Goal: Task Accomplishment & Management: Complete application form

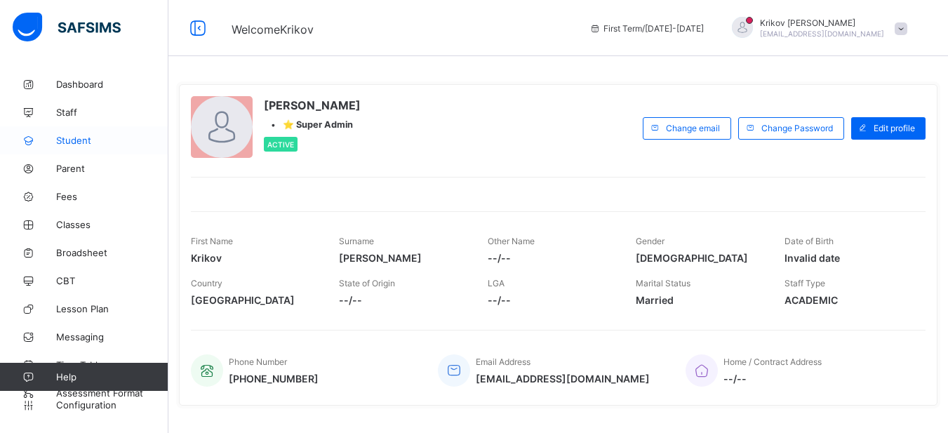
click at [84, 143] on span "Student" at bounding box center [112, 140] width 112 height 11
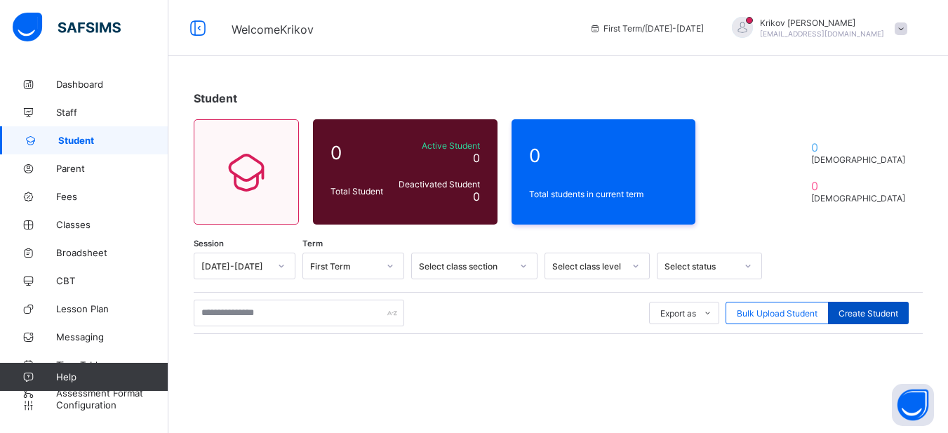
click at [871, 310] on span "Create Student" at bounding box center [869, 313] width 60 height 11
select select "**"
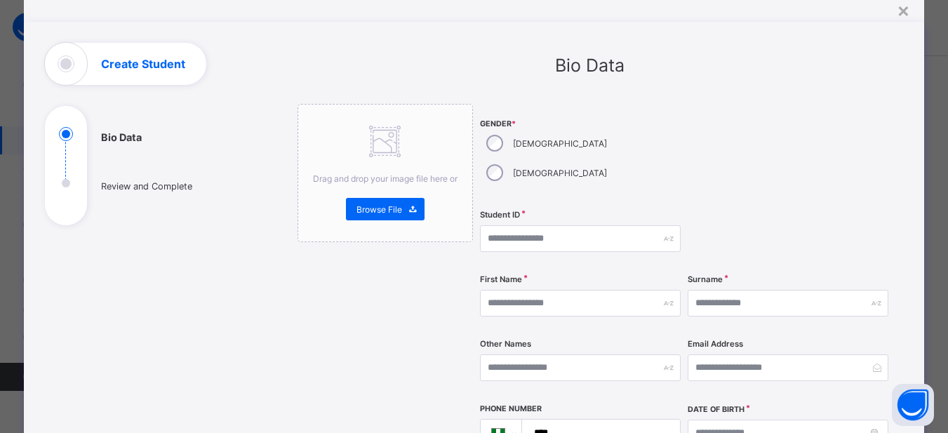
scroll to position [48, 0]
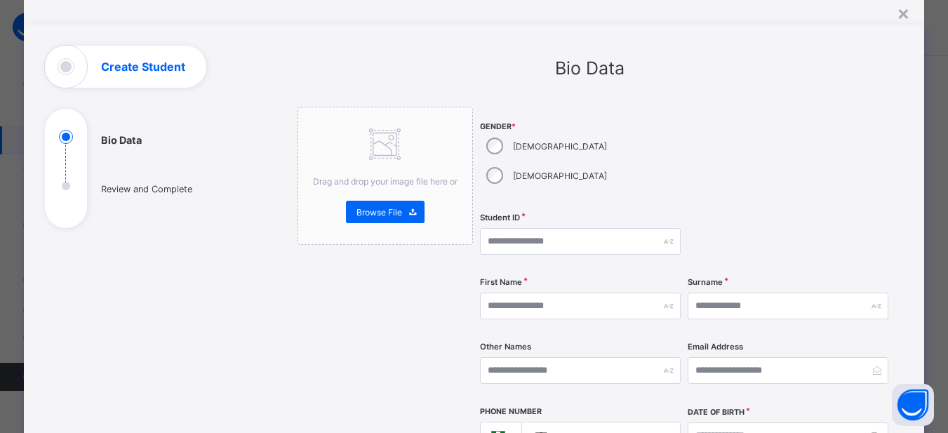
click at [503, 145] on div "[DEMOGRAPHIC_DATA]" at bounding box center [545, 145] width 131 height 29
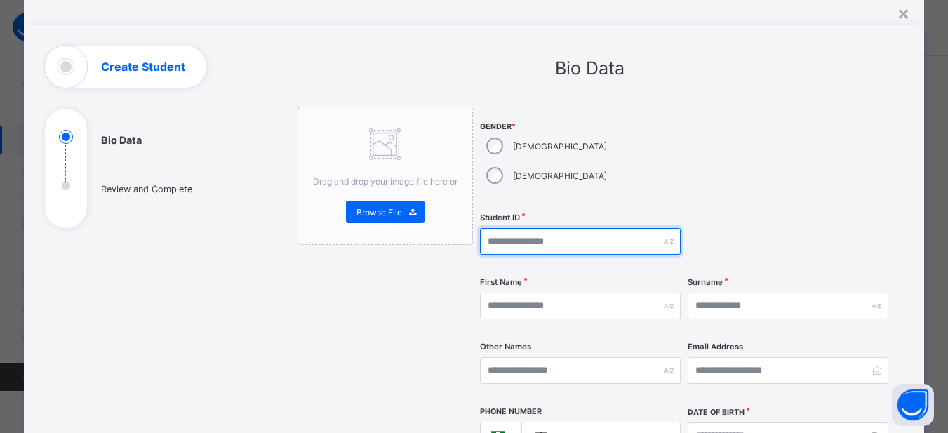
click at [549, 228] on input "text" at bounding box center [580, 241] width 201 height 27
type input "*******"
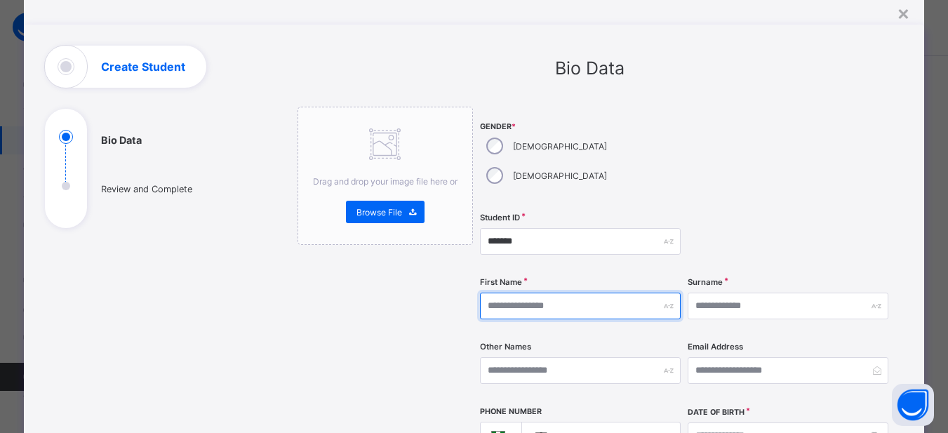
click at [556, 293] on input "text" at bounding box center [580, 306] width 201 height 27
type input "****"
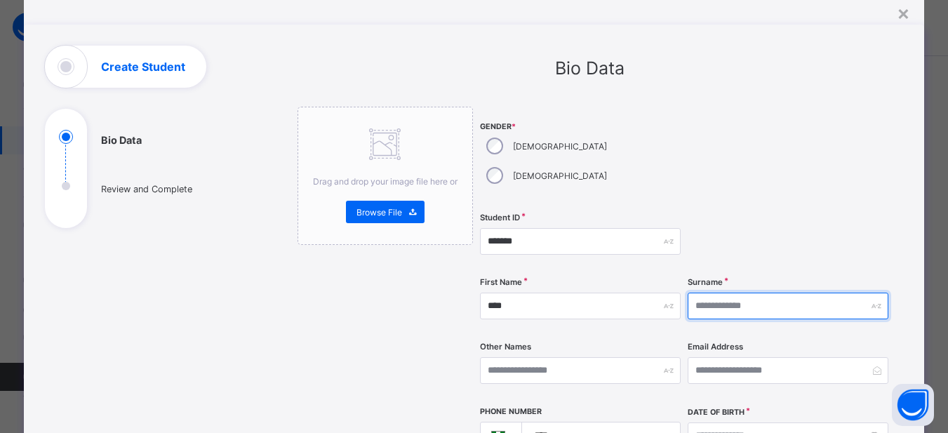
click at [709, 293] on input "text" at bounding box center [788, 306] width 201 height 27
type input "*"
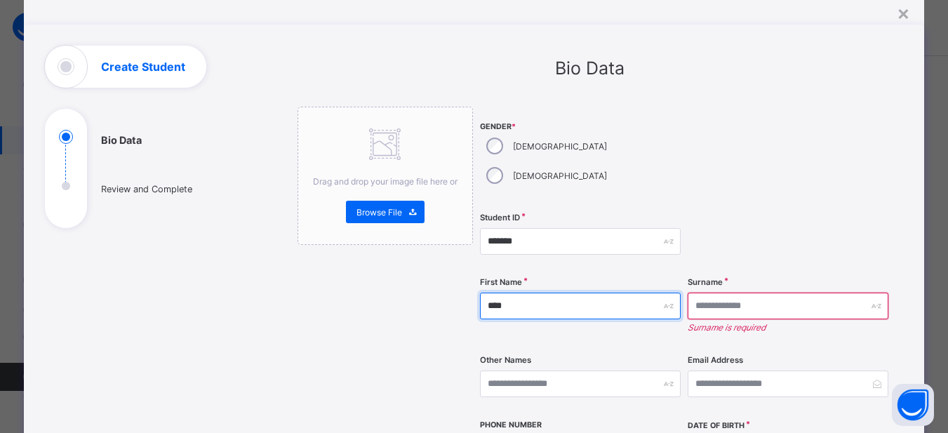
drag, startPoint x: 534, startPoint y: 274, endPoint x: 467, endPoint y: 276, distance: 67.4
type input "*******"
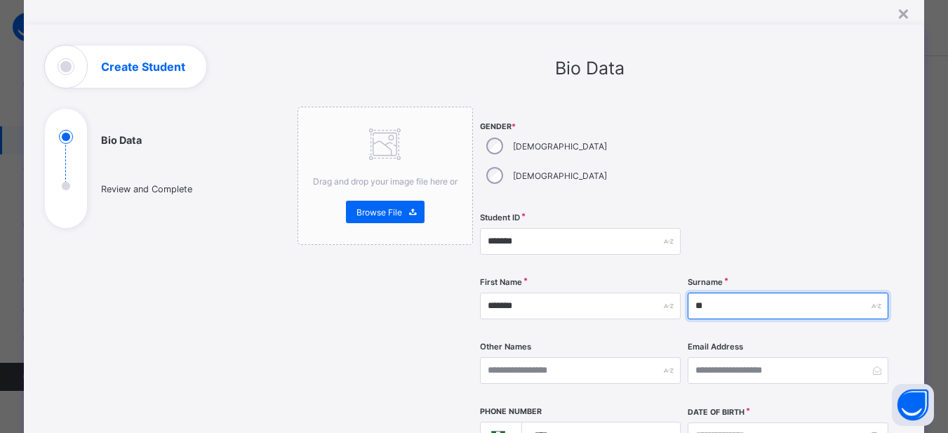
type input "*"
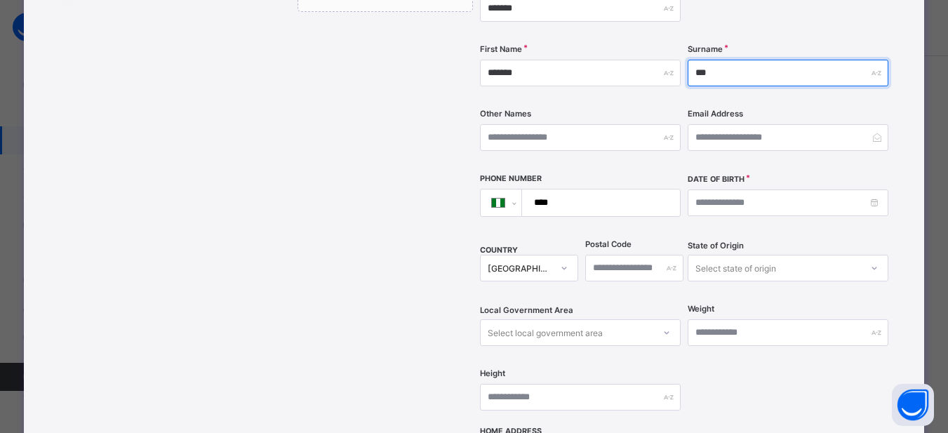
scroll to position [292, 0]
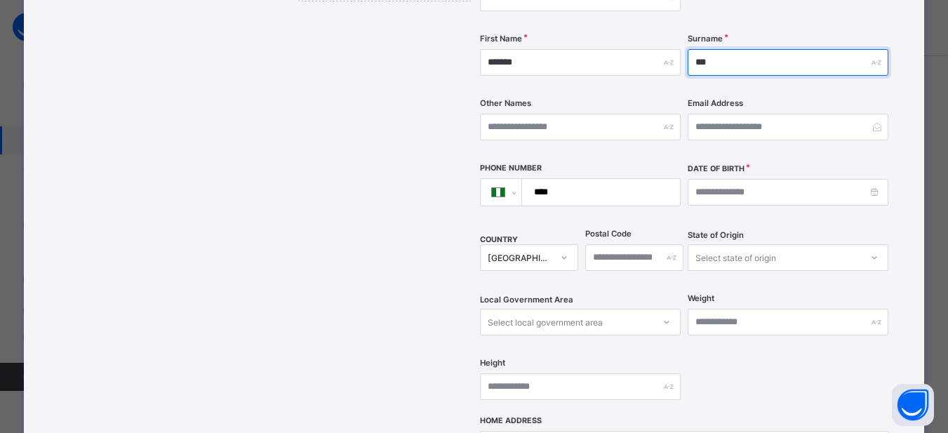
type input "***"
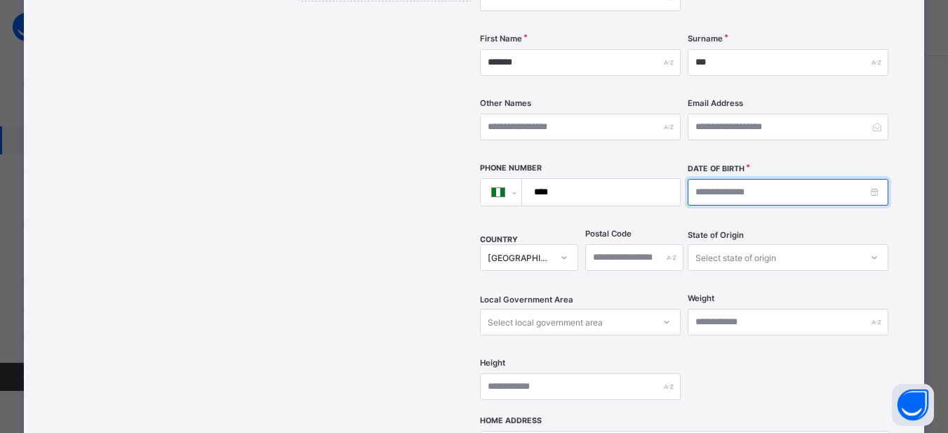
click at [875, 179] on input at bounding box center [788, 192] width 201 height 27
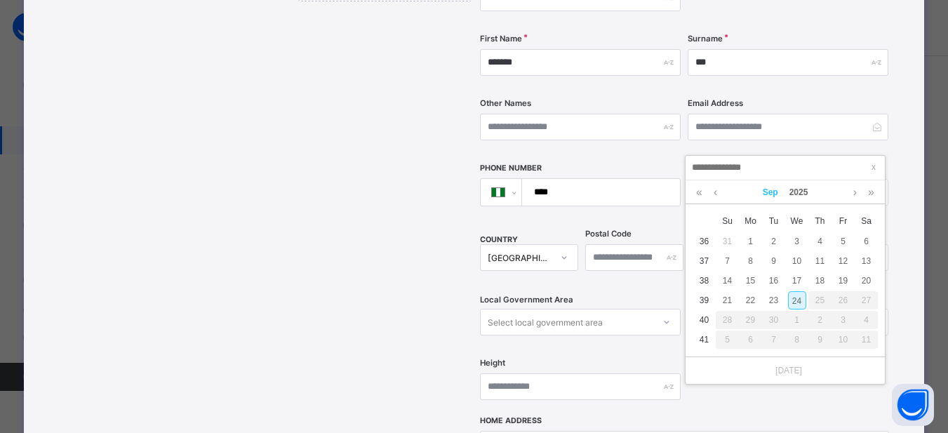
click at [769, 192] on link "Sep" at bounding box center [770, 192] width 27 height 24
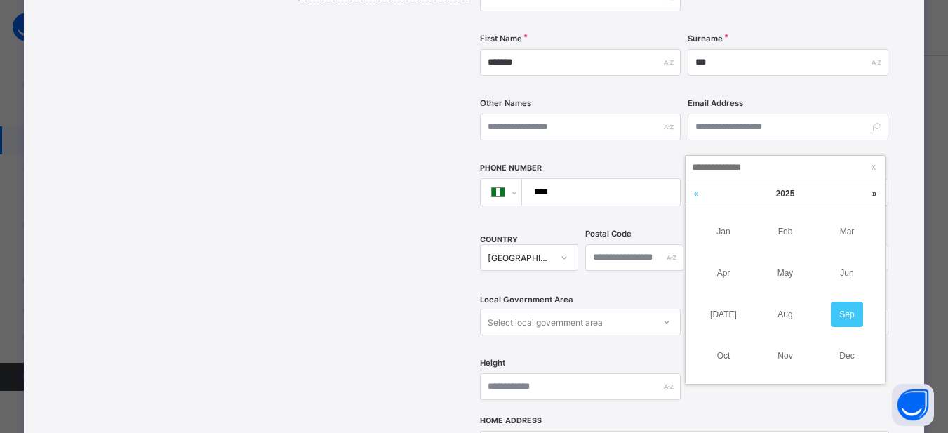
click at [698, 189] on link at bounding box center [696, 193] width 21 height 27
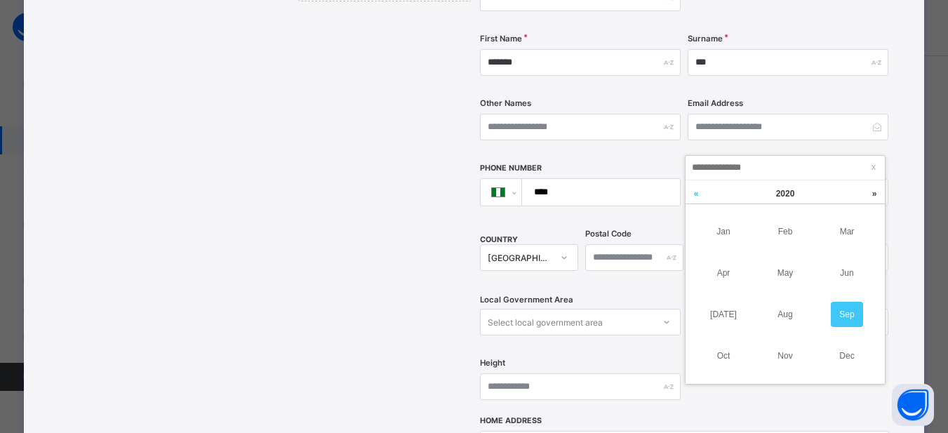
click at [698, 189] on link at bounding box center [696, 193] width 21 height 27
click at [699, 193] on link at bounding box center [696, 193] width 21 height 27
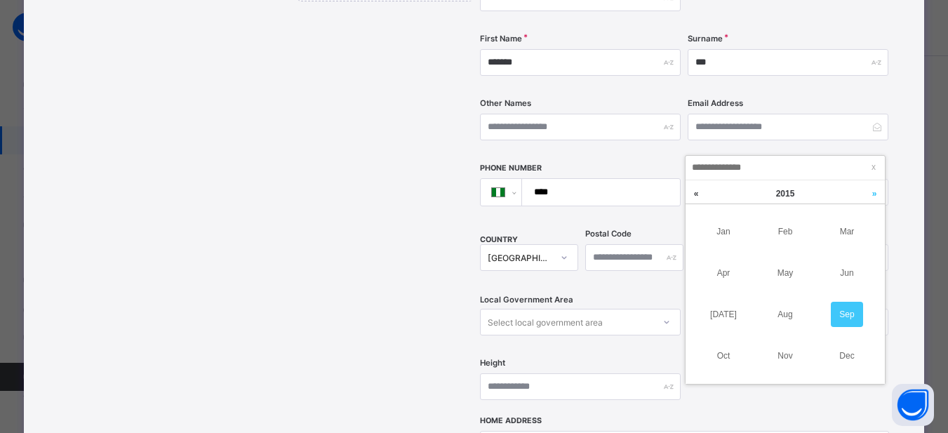
click at [878, 199] on link at bounding box center [874, 193] width 21 height 27
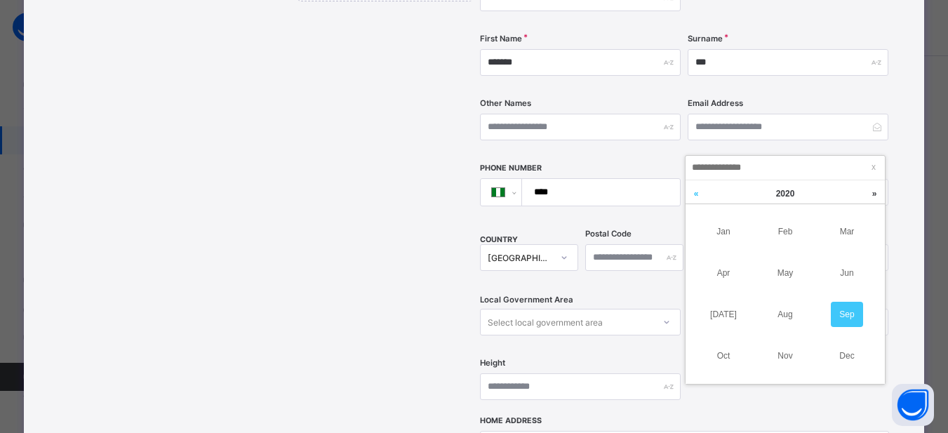
click at [696, 195] on link at bounding box center [696, 193] width 21 height 27
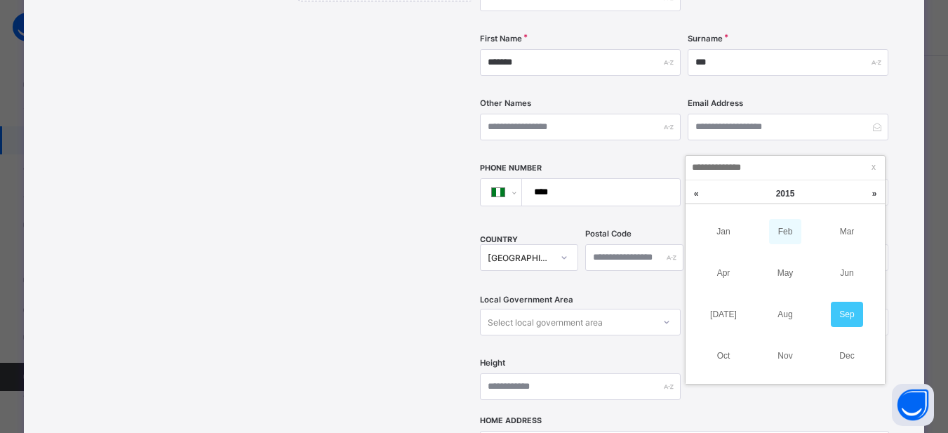
click at [792, 229] on link "Feb" at bounding box center [785, 231] width 32 height 25
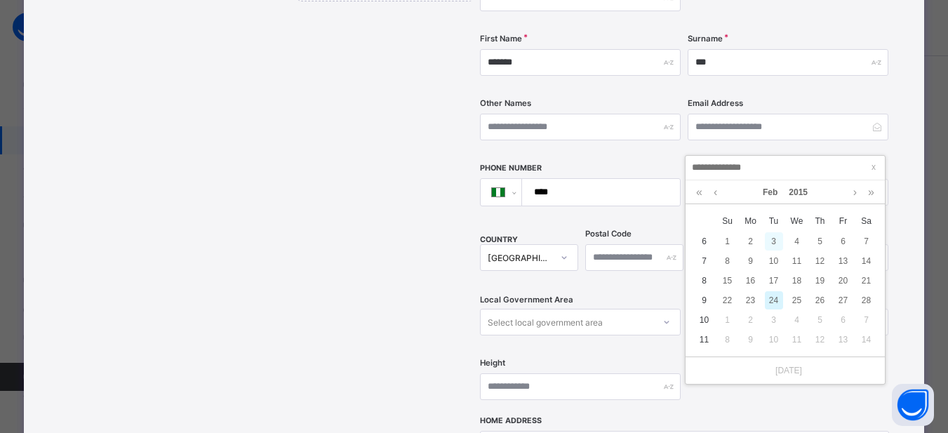
click at [775, 243] on div "3" at bounding box center [774, 241] width 18 height 18
type input "**********"
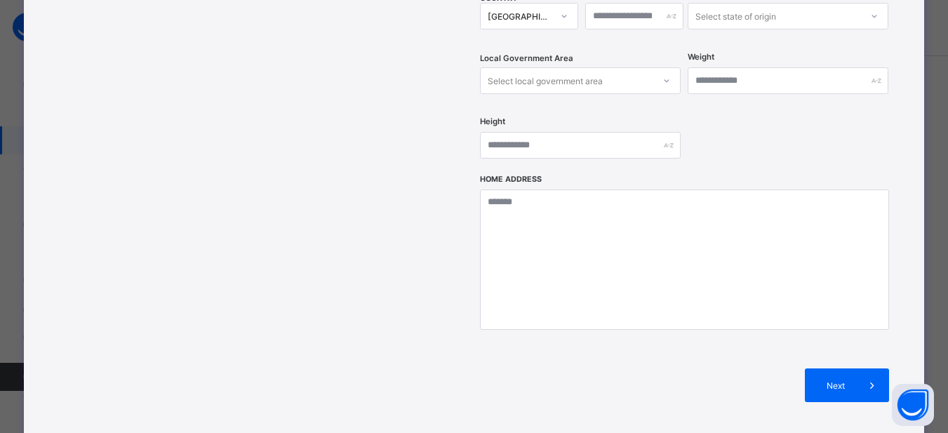
scroll to position [556, 0]
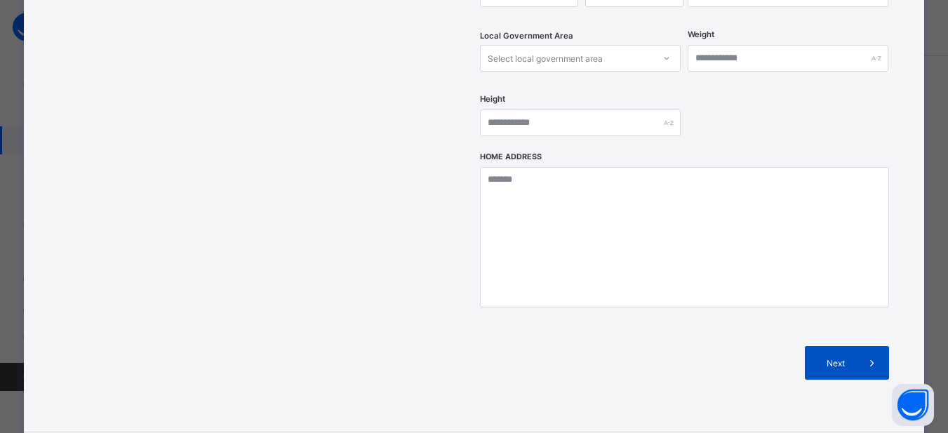
click at [846, 358] on span "Next" at bounding box center [835, 363] width 40 height 11
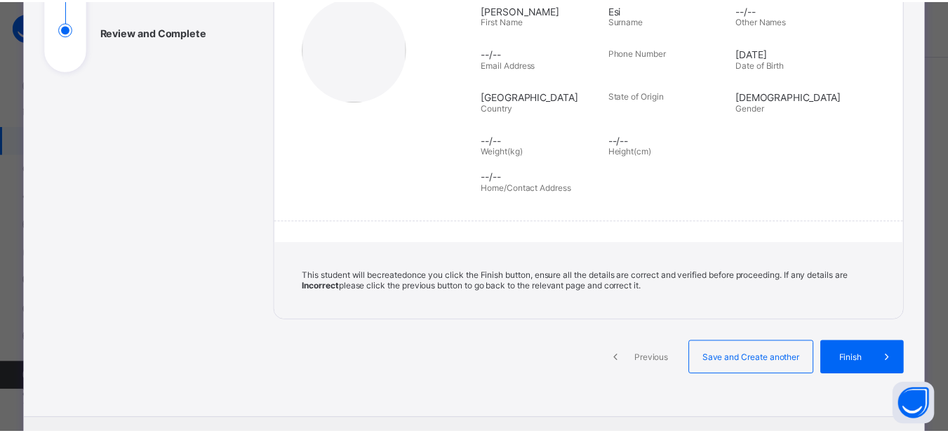
scroll to position [222, 0]
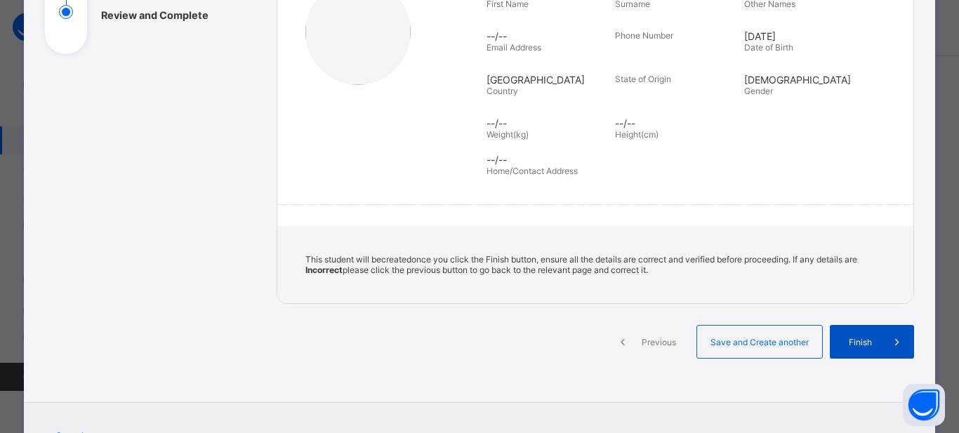
click at [861, 342] on span "Finish" at bounding box center [860, 342] width 40 height 11
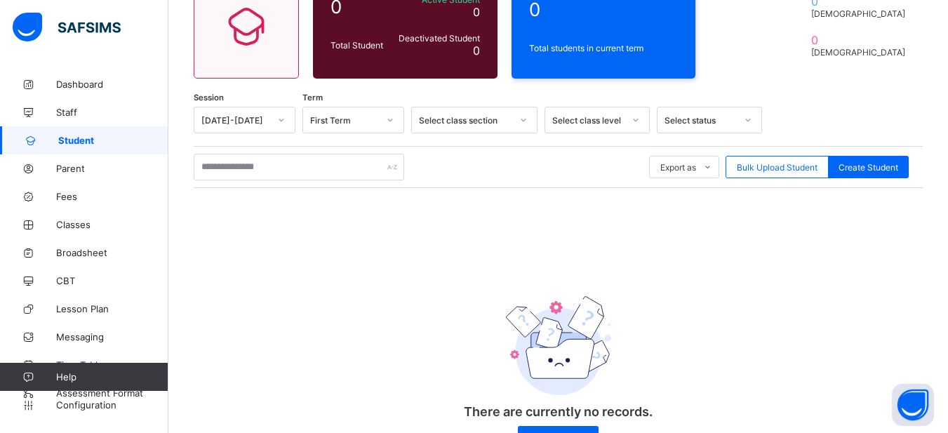
scroll to position [0, 0]
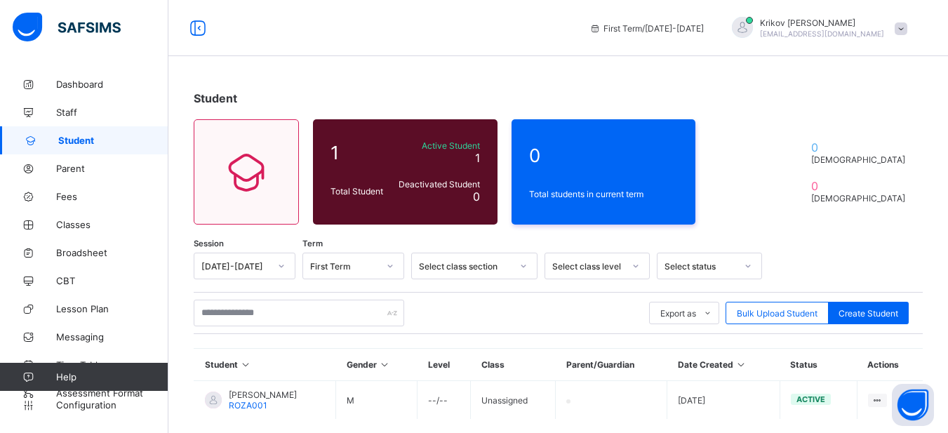
scroll to position [71, 0]
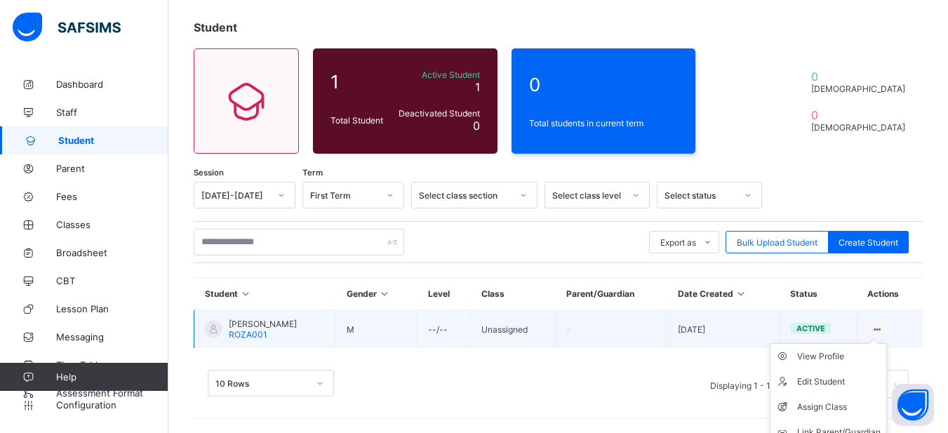
click at [883, 328] on icon at bounding box center [878, 329] width 12 height 11
click at [825, 377] on div "Edit Student" at bounding box center [839, 382] width 84 height 14
select select "**"
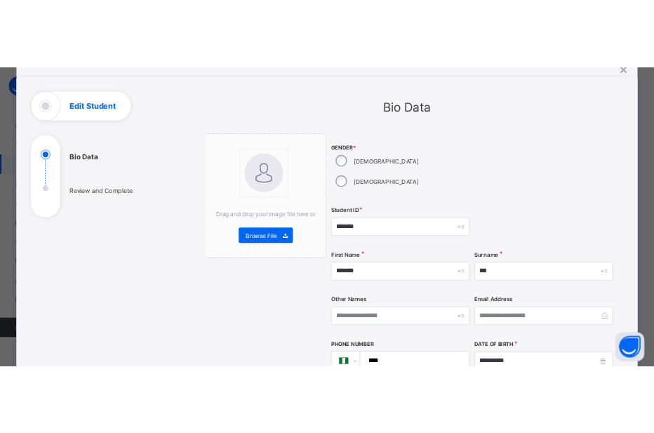
scroll to position [0, 0]
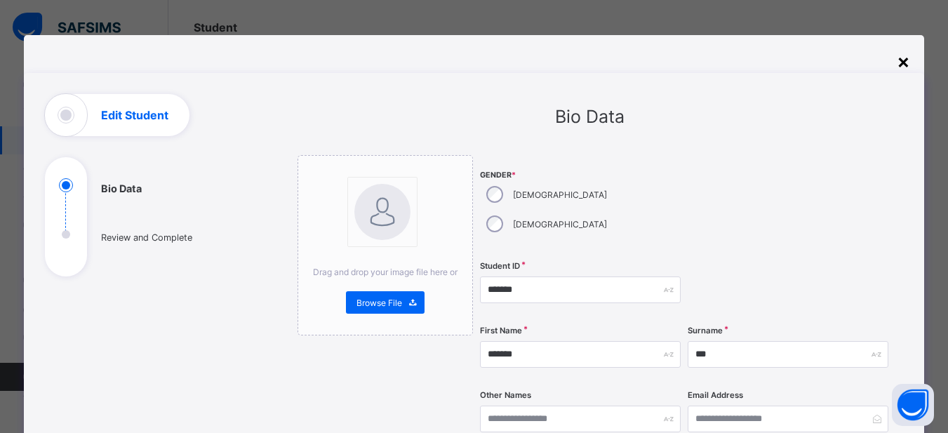
click at [905, 58] on div "×" at bounding box center [903, 61] width 13 height 24
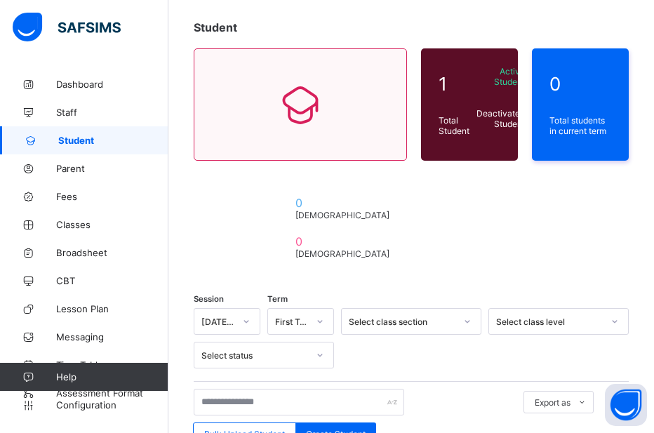
scroll to position [292, 0]
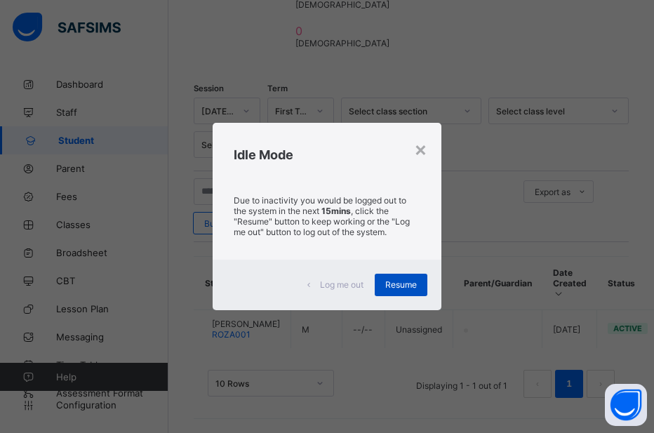
click at [413, 281] on span "Resume" at bounding box center [401, 284] width 32 height 11
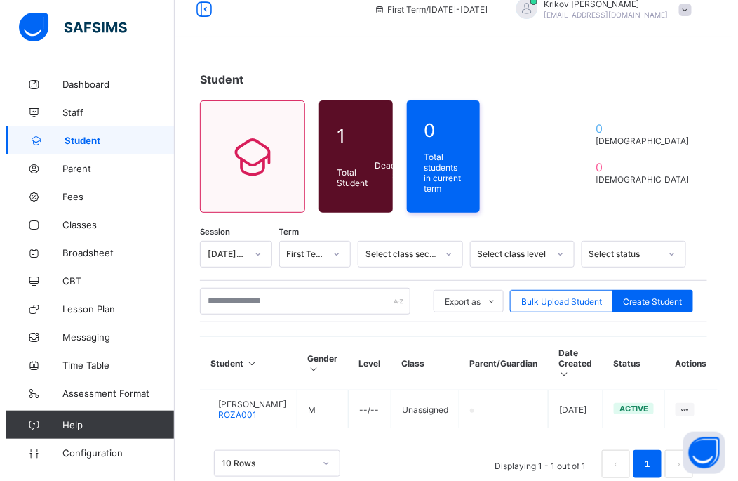
scroll to position [0, 0]
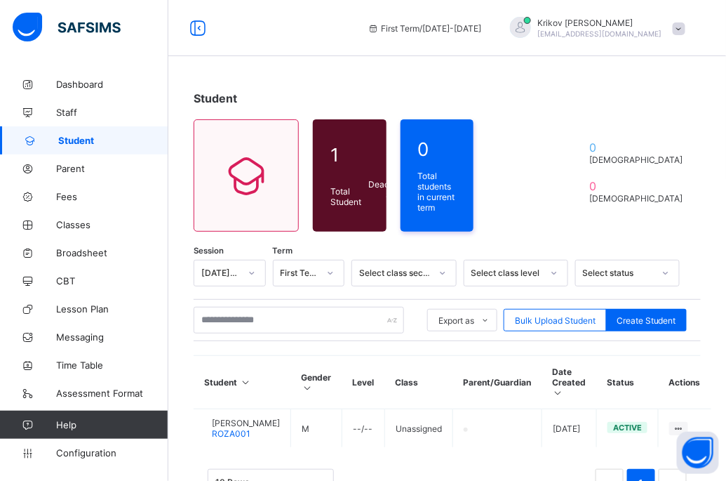
click at [686, 22] on span at bounding box center [679, 28] width 13 height 13
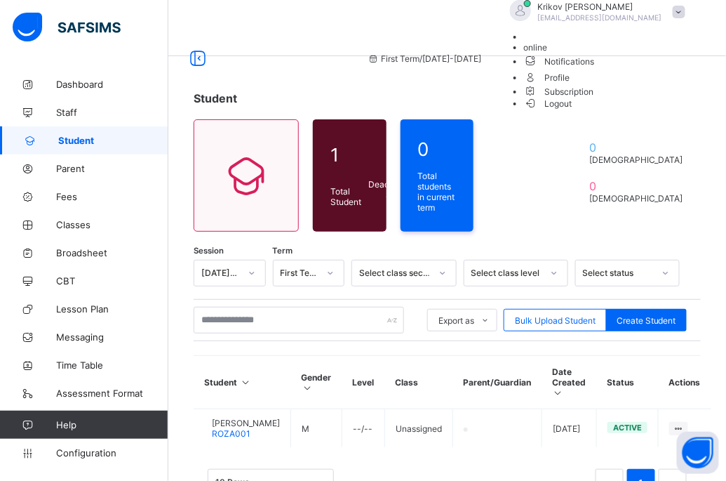
click at [538, 109] on icon at bounding box center [531, 103] width 14 height 12
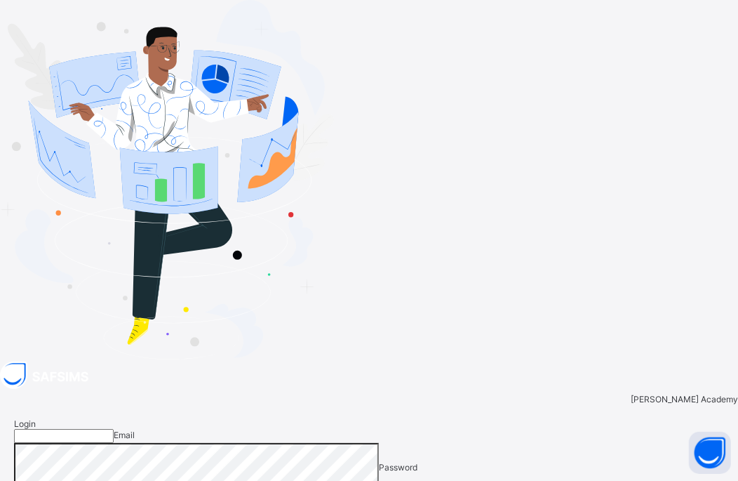
type input "**********"
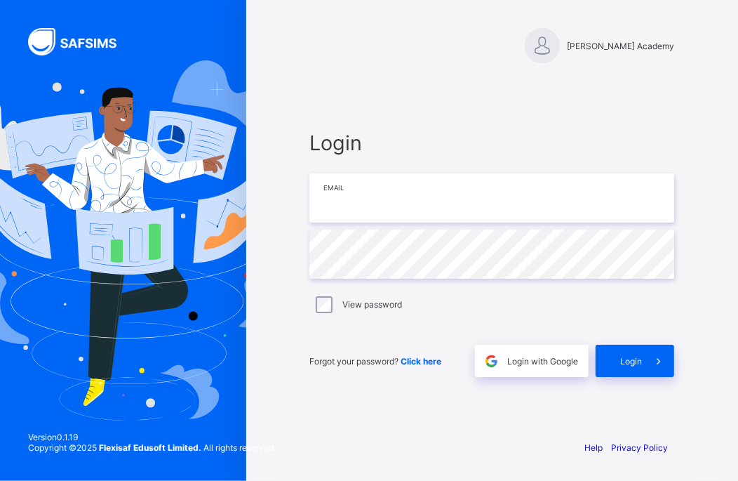
type input "**********"
click at [333, 295] on div "View password" at bounding box center [491, 304] width 365 height 29
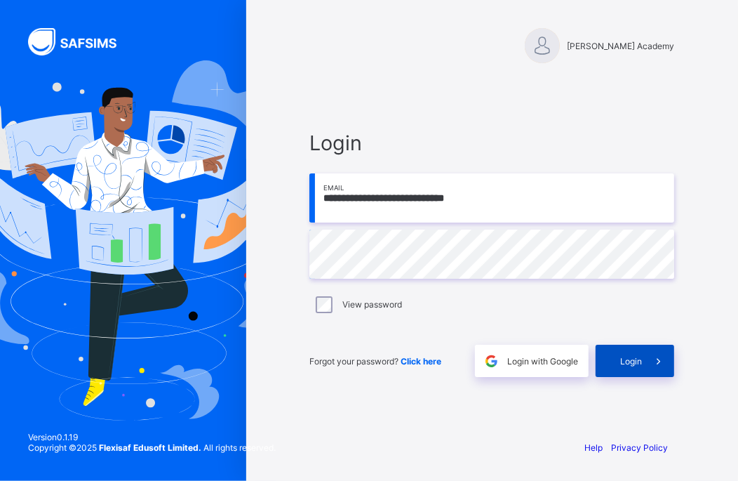
click at [636, 369] on div "Login" at bounding box center [635, 361] width 79 height 32
drag, startPoint x: 650, startPoint y: 368, endPoint x: 622, endPoint y: 340, distance: 38.7
click at [650, 368] on span at bounding box center [658, 361] width 32 height 32
type input "**********"
click at [639, 352] on div "Login" at bounding box center [635, 361] width 79 height 32
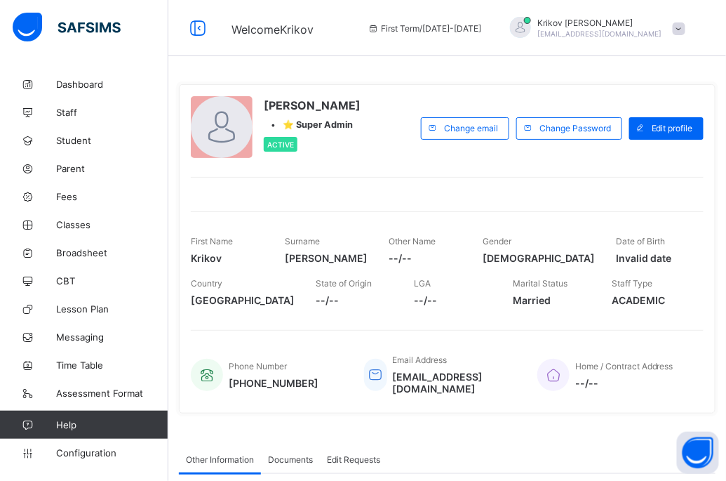
click at [686, 32] on span at bounding box center [679, 28] width 13 height 13
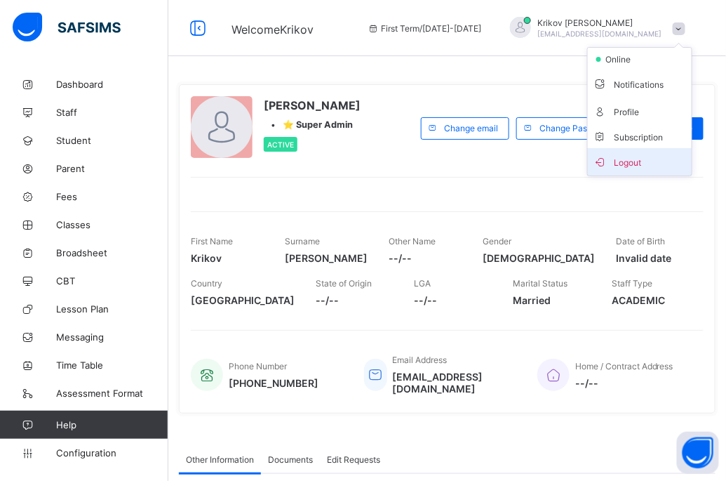
click at [655, 154] on span "Logout" at bounding box center [640, 162] width 93 height 16
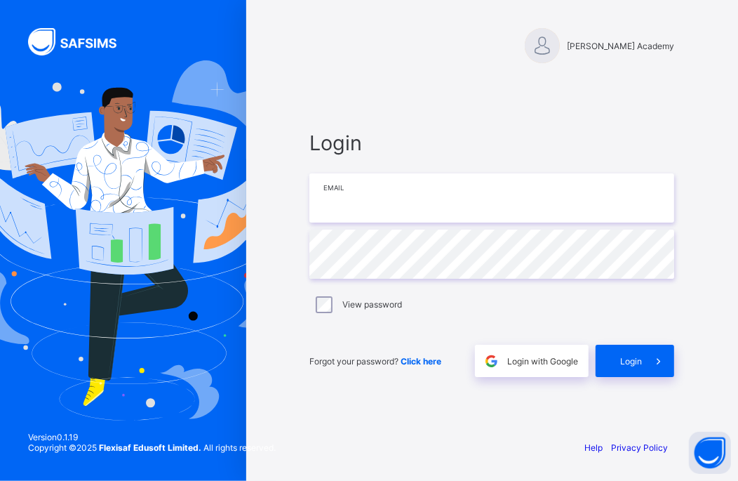
type input "**********"
drag, startPoint x: 632, startPoint y: 365, endPoint x: 734, endPoint y: 251, distance: 153.1
click at [632, 365] on span "Login" at bounding box center [631, 361] width 22 height 11
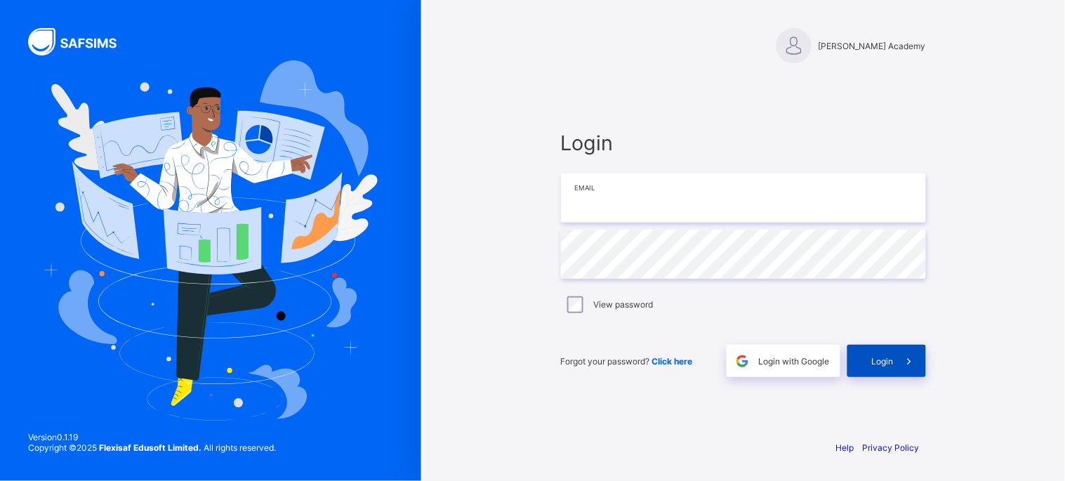
type input "**********"
click at [738, 361] on span "Login" at bounding box center [883, 361] width 22 height 11
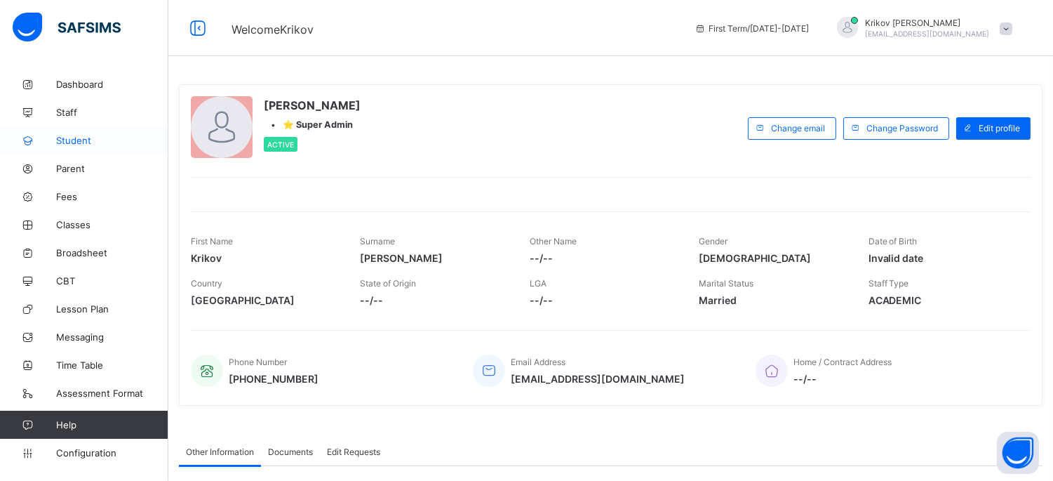
click at [83, 139] on span "Student" at bounding box center [112, 140] width 112 height 11
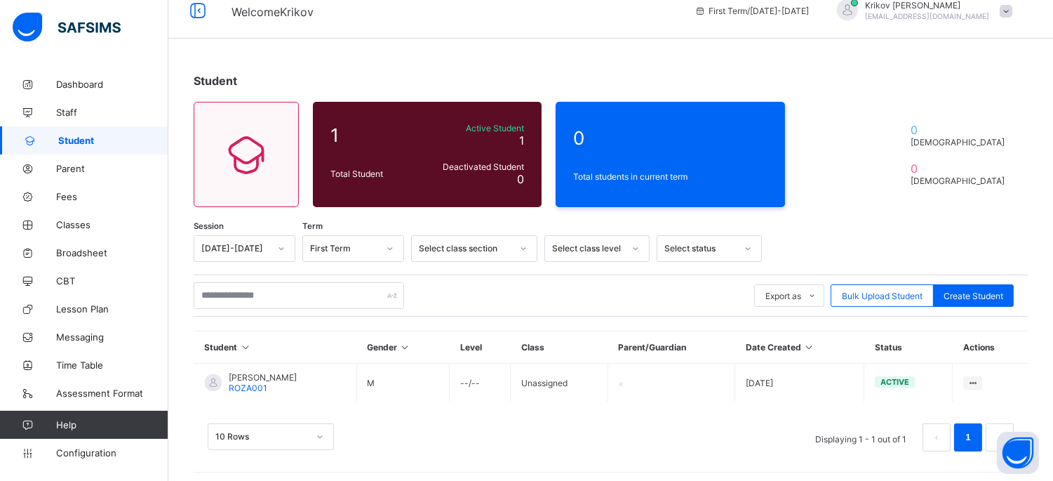
scroll to position [22, 0]
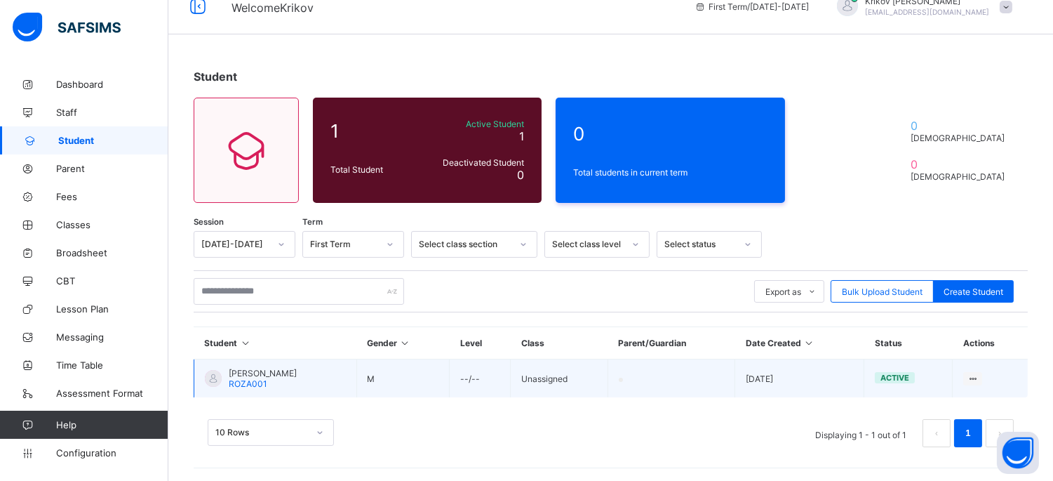
click at [256, 375] on span "[PERSON_NAME]" at bounding box center [263, 373] width 68 height 11
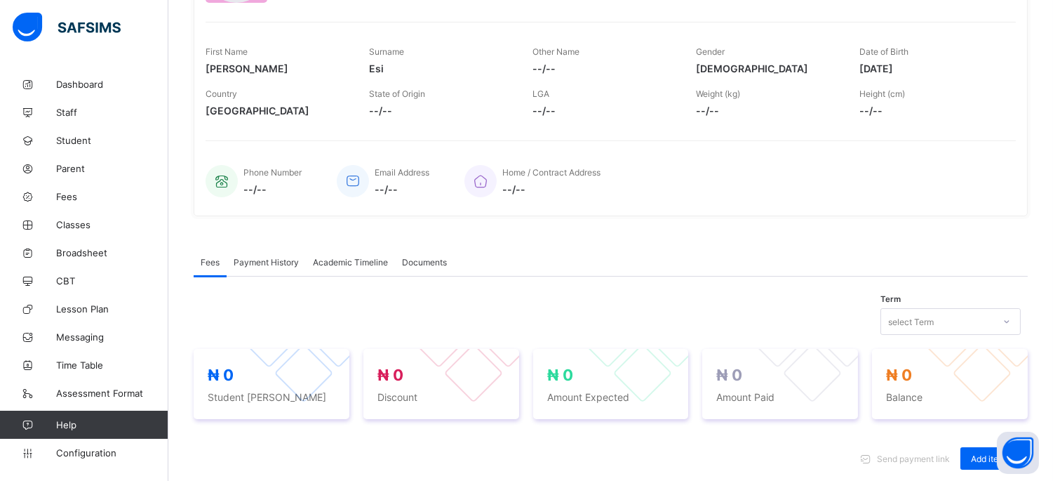
scroll to position [223, 0]
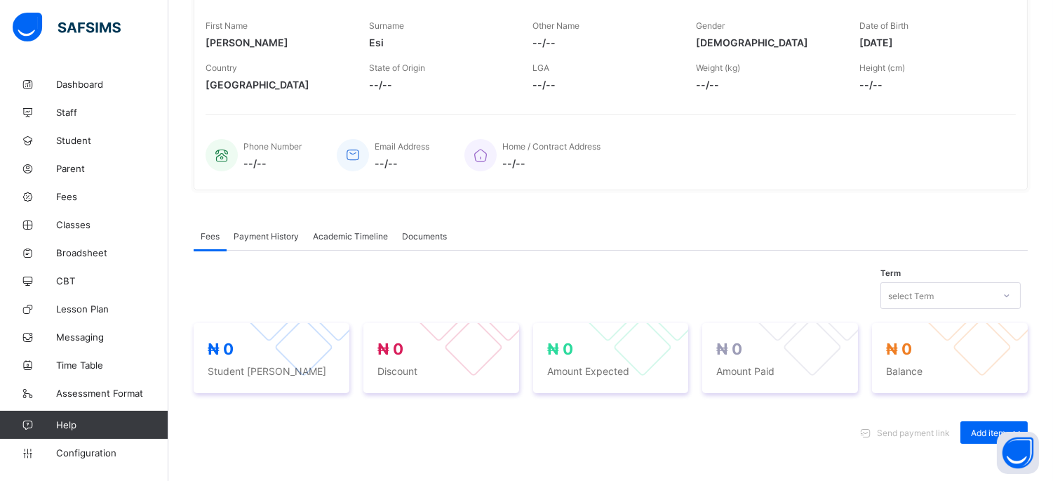
click at [254, 235] on span "Payment History" at bounding box center [266, 236] width 65 height 11
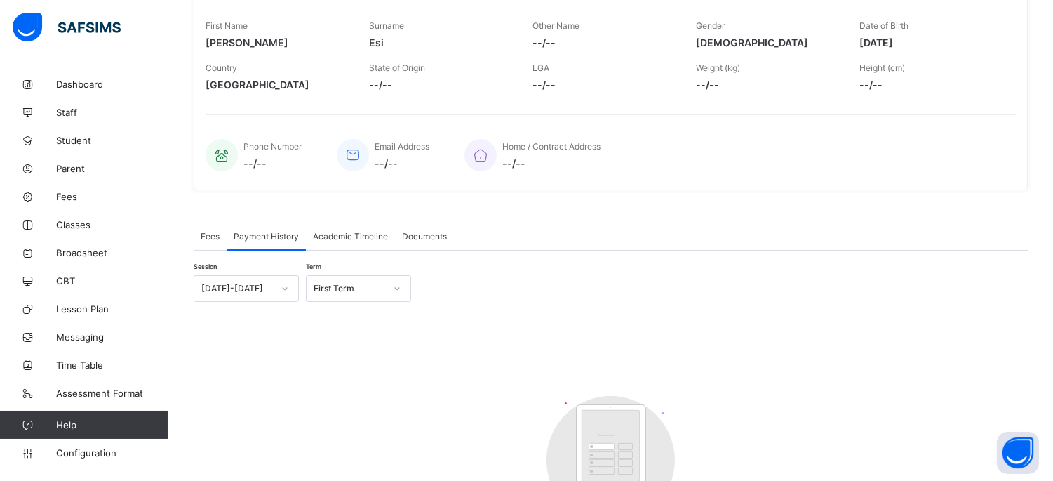
click at [284, 281] on icon at bounding box center [285, 288] width 8 height 14
click at [279, 281] on div at bounding box center [285, 288] width 24 height 22
click at [367, 286] on div "First Term" at bounding box center [350, 288] width 72 height 11
click at [366, 283] on div "First Term" at bounding box center [350, 288] width 72 height 11
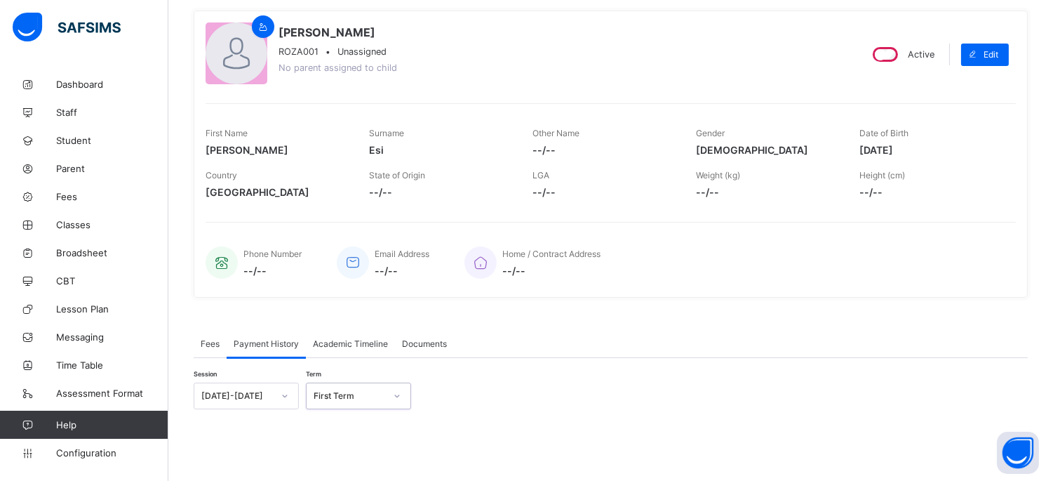
scroll to position [0, 0]
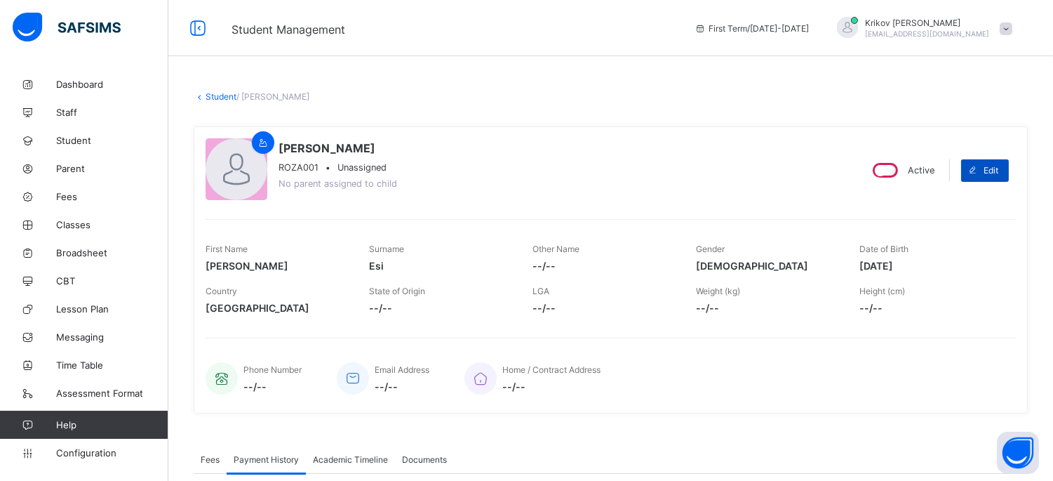
click at [738, 169] on icon at bounding box center [973, 170] width 11 height 9
select select "**"
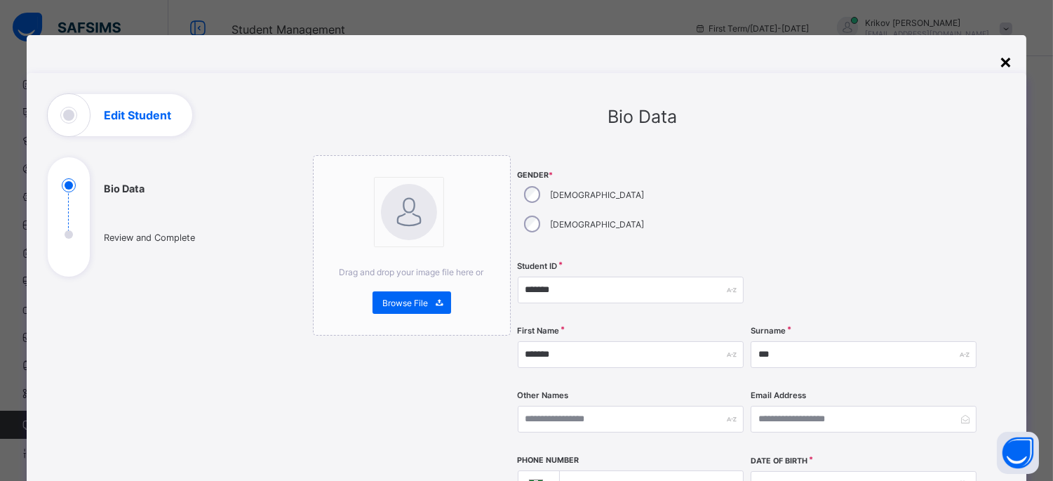
click at [738, 58] on div "×" at bounding box center [1005, 61] width 13 height 24
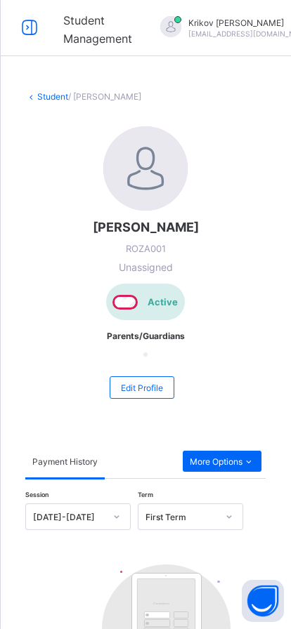
click at [31, 28] on icon at bounding box center [30, 28] width 24 height 20
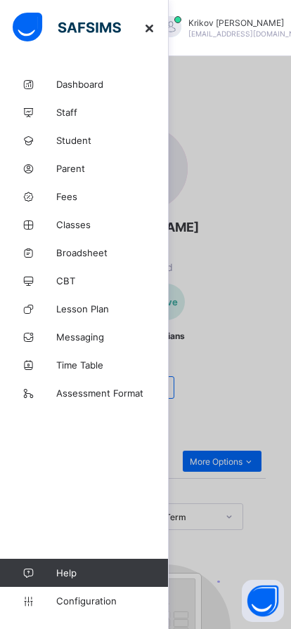
click at [154, 28] on icon at bounding box center [149, 28] width 15 height 14
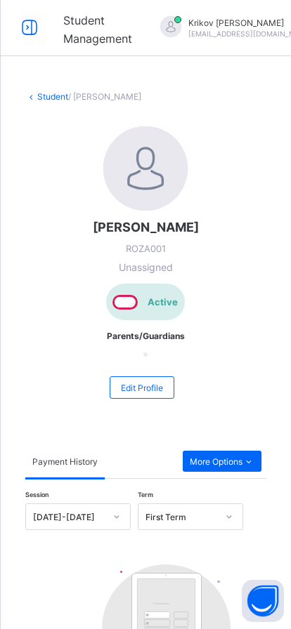
click at [142, 388] on span "Edit Profile" at bounding box center [142, 387] width 42 height 11
select select "**"
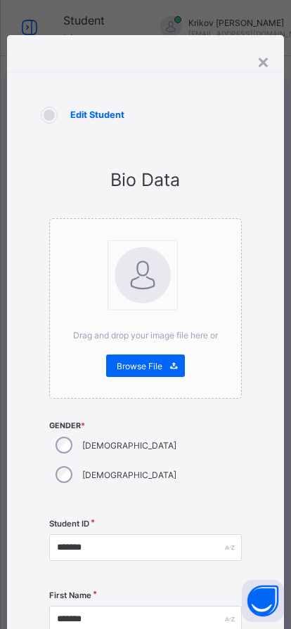
click at [260, 58] on div "×" at bounding box center [262, 61] width 13 height 24
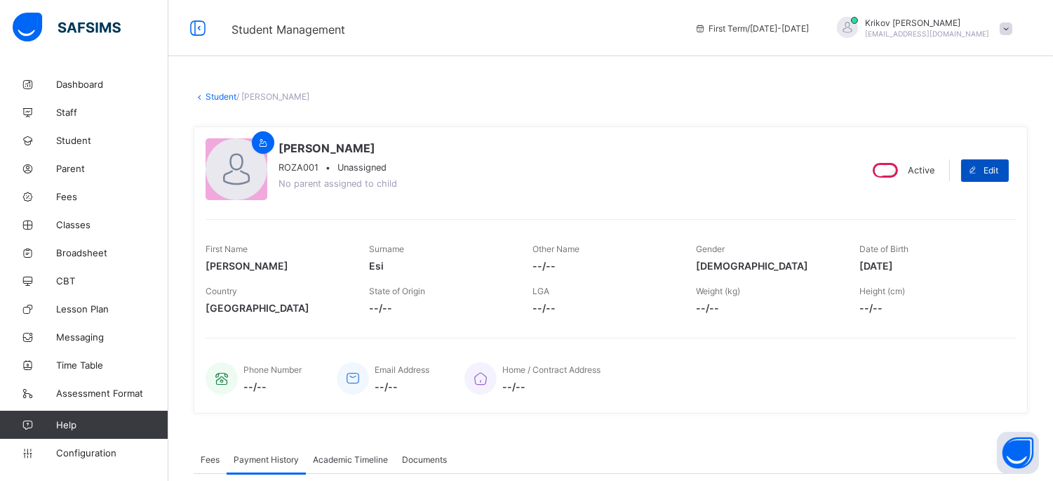
click at [738, 174] on div "Edit" at bounding box center [985, 170] width 48 height 22
select select "**"
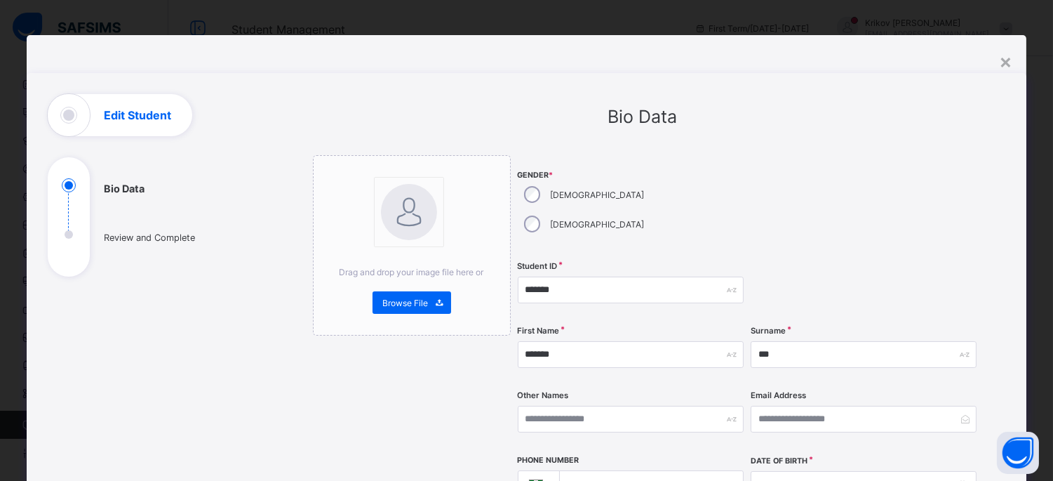
drag, startPoint x: 712, startPoint y: 30, endPoint x: 643, endPoint y: 182, distance: 167.1
click at [644, 181] on div "Gender * Male Female" at bounding box center [631, 204] width 226 height 99
click at [738, 61] on div "×" at bounding box center [1005, 61] width 13 height 24
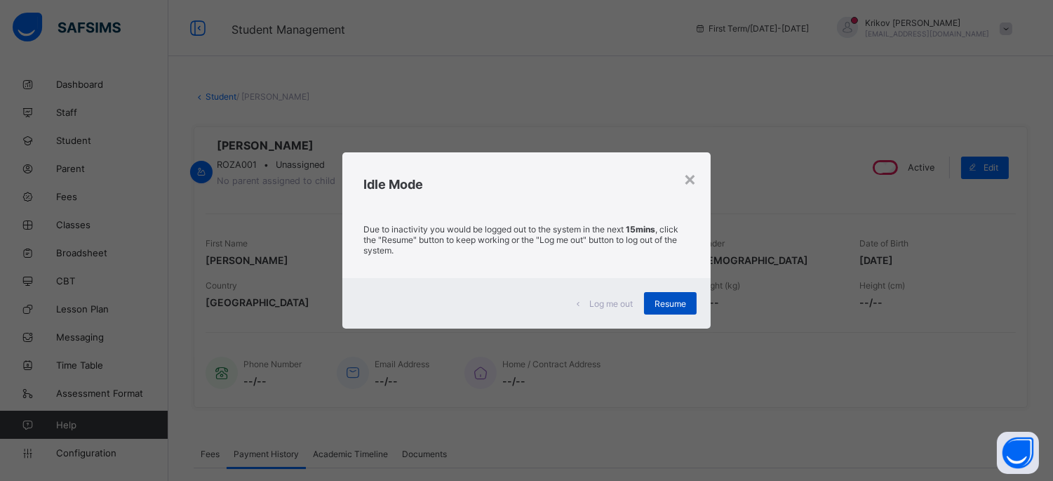
click at [671, 303] on span "Resume" at bounding box center [671, 303] width 32 height 11
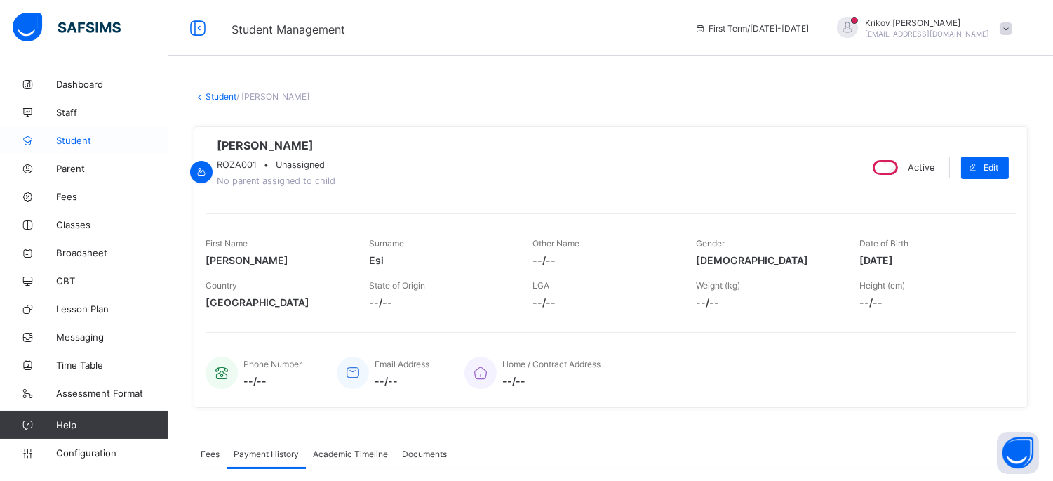
click at [79, 146] on link "Student" at bounding box center [84, 140] width 168 height 28
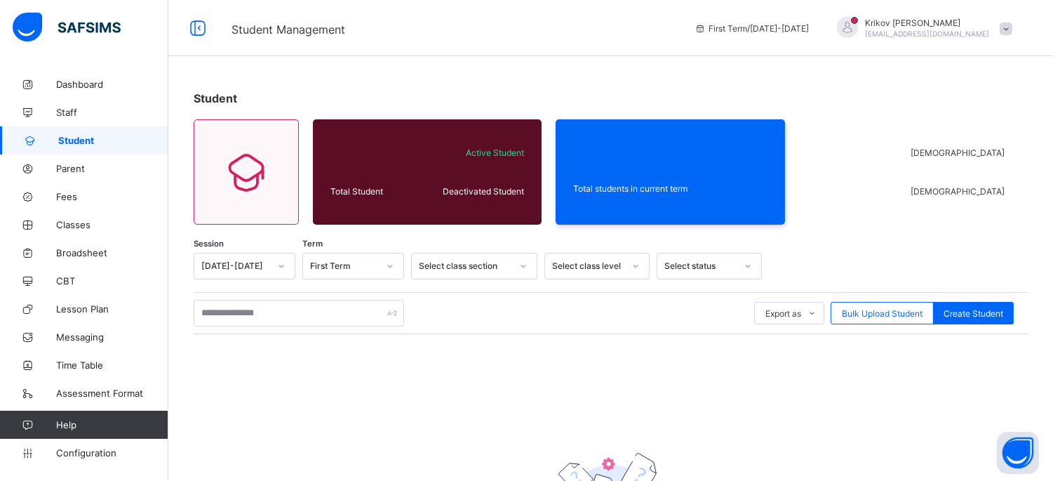
click at [738, 33] on span at bounding box center [1006, 28] width 13 height 13
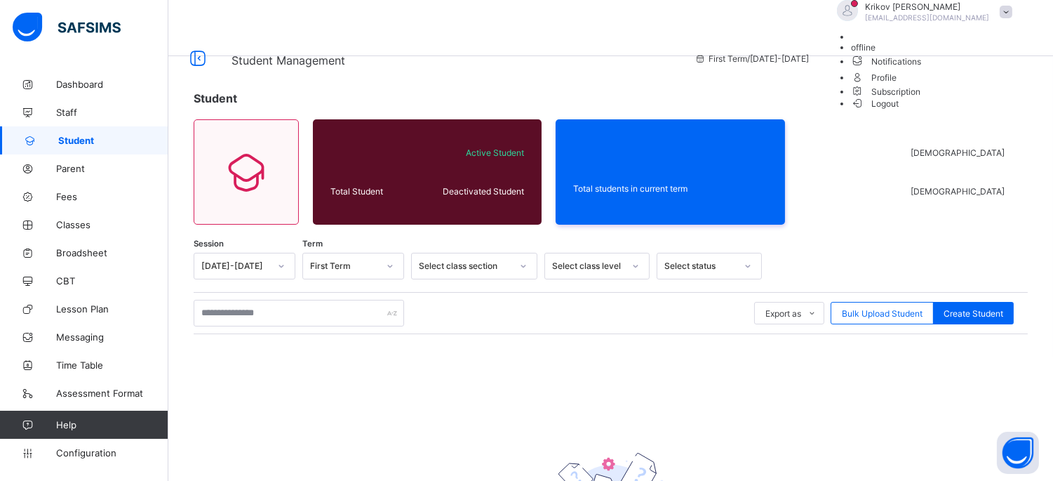
click at [738, 33] on ul "offline Notifications Profile Subscription Logout" at bounding box center [921, 70] width 196 height 77
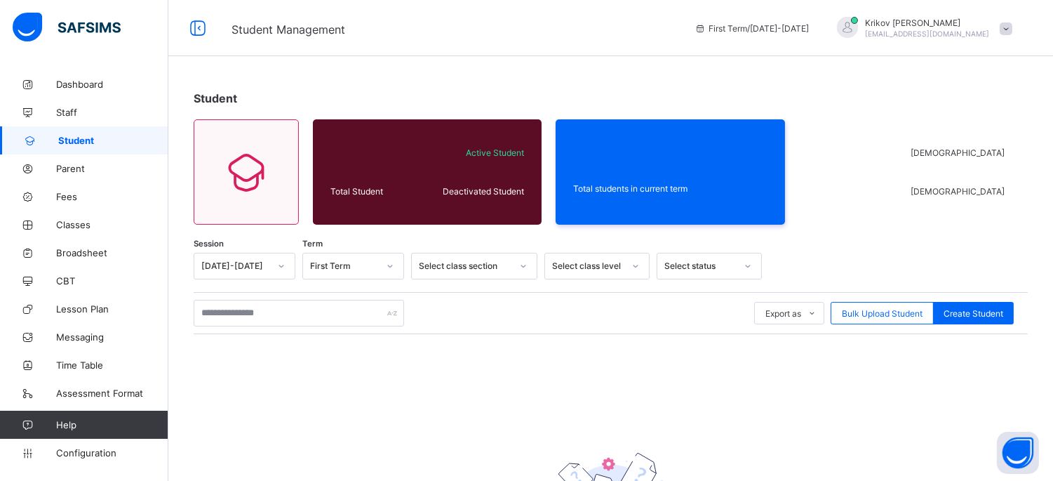
click at [620, 265] on div "Select class level" at bounding box center [588, 266] width 72 height 11
click at [621, 239] on div "Student Total Student Active Student Deactivated Student Total students in curr…" at bounding box center [610, 355] width 885 height 570
click at [486, 269] on div "Select class section" at bounding box center [465, 266] width 93 height 11
click at [314, 312] on input "text" at bounding box center [299, 313] width 211 height 27
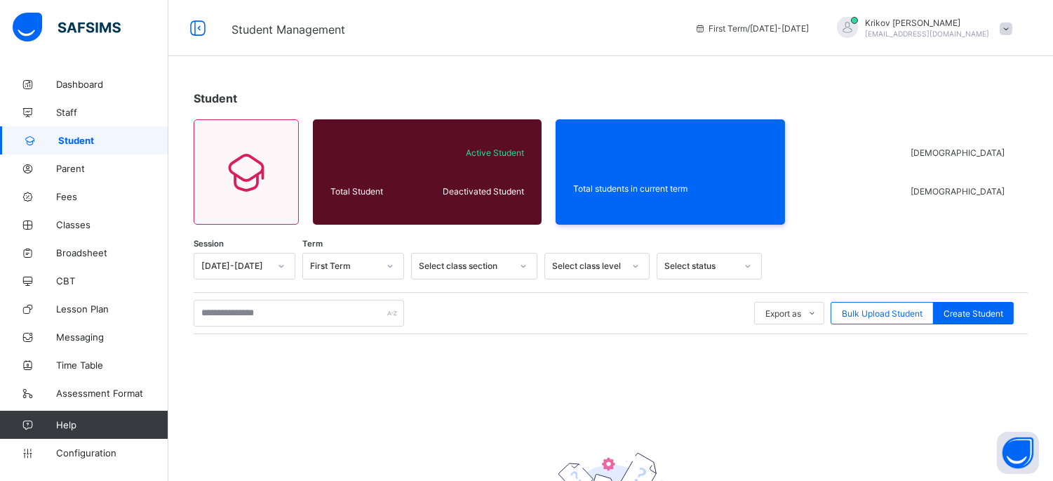
click at [377, 401] on div "Session 2025-2026 Term First Term Select class section Select class level Selec…" at bounding box center [611, 436] width 834 height 366
click at [328, 312] on input "text" at bounding box center [299, 313] width 211 height 27
click at [359, 411] on div "Session 2025-2026 Term First Term Select class section Select class level Selec…" at bounding box center [611, 436] width 834 height 366
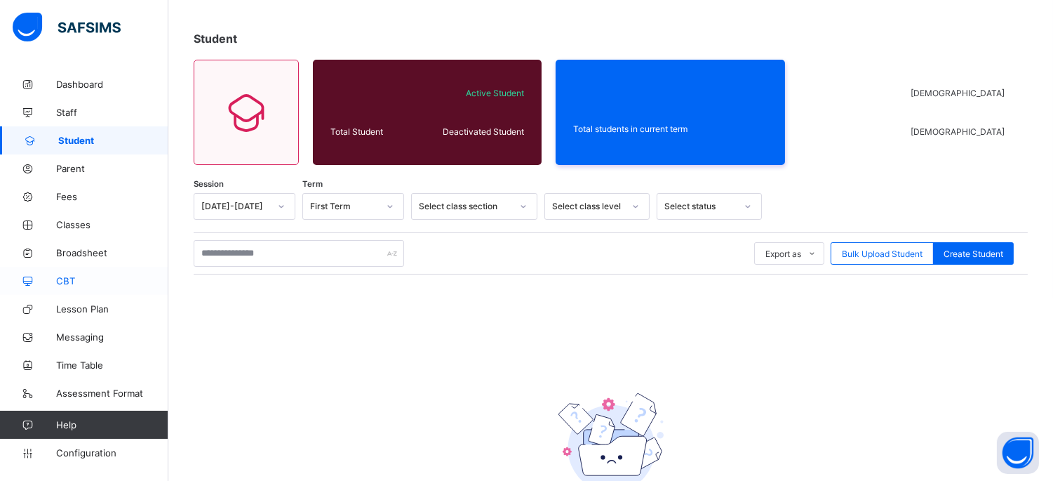
scroll to position [72, 0]
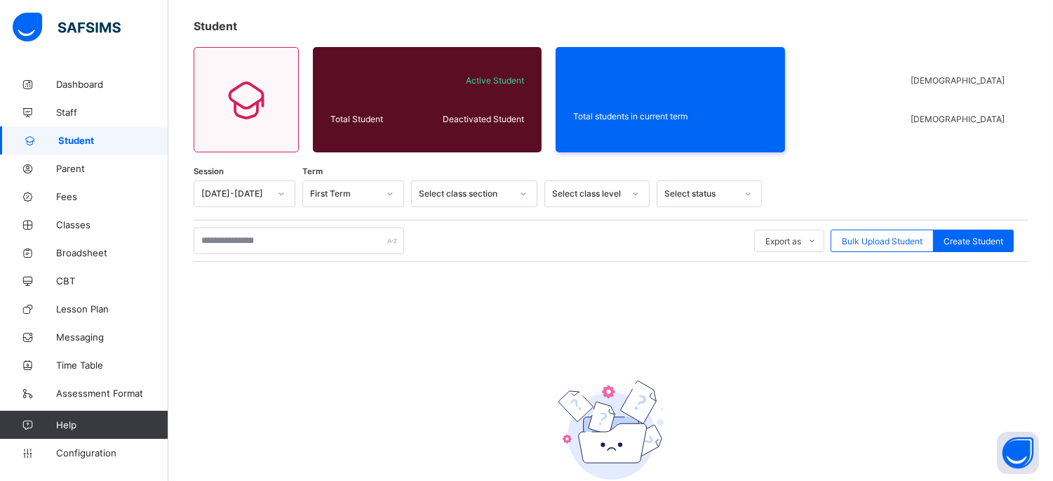
click at [78, 138] on span "Student" at bounding box center [113, 140] width 110 height 11
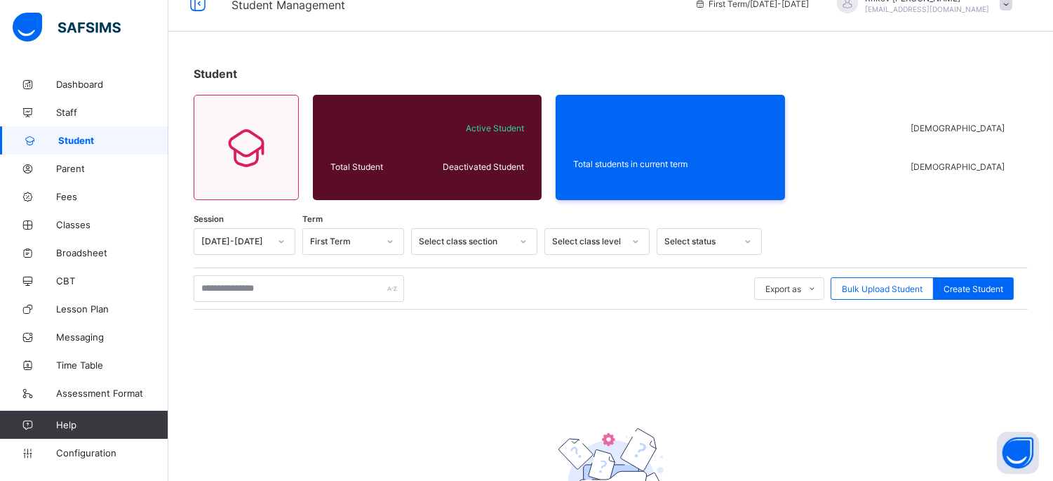
scroll to position [0, 0]
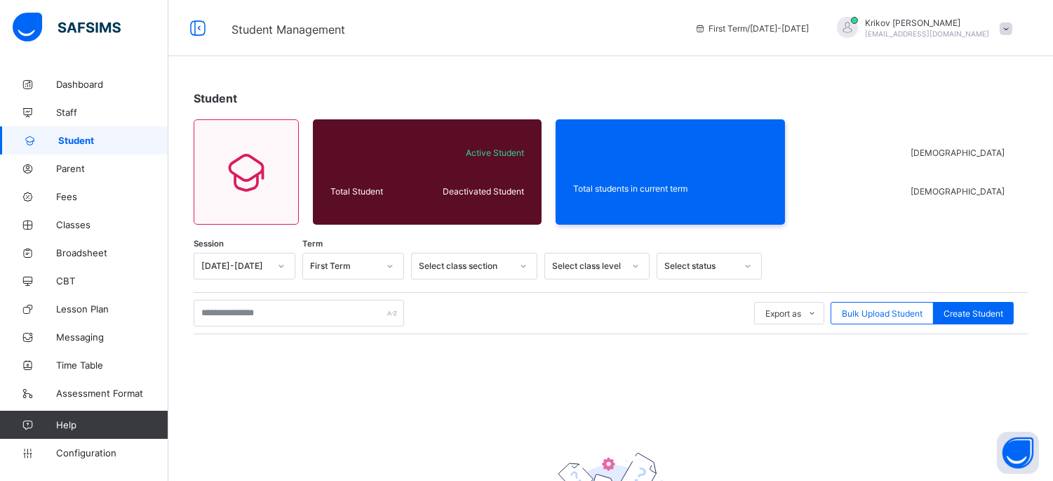
click at [80, 138] on span "Student" at bounding box center [113, 140] width 110 height 11
click at [90, 141] on span "Student" at bounding box center [113, 140] width 110 height 11
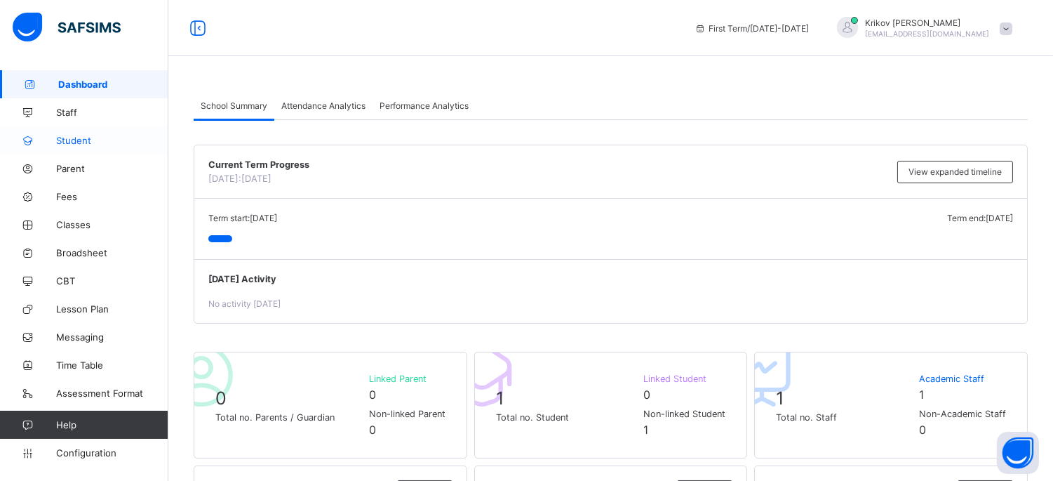
click at [76, 145] on link "Student" at bounding box center [84, 140] width 168 height 28
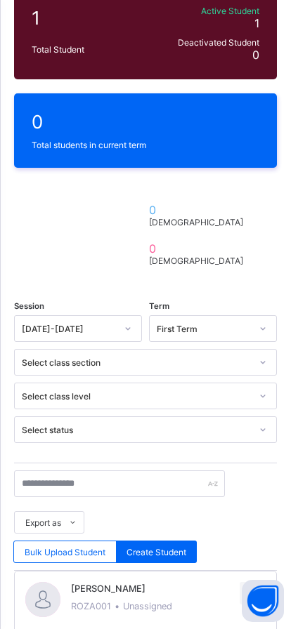
scroll to position [424, 0]
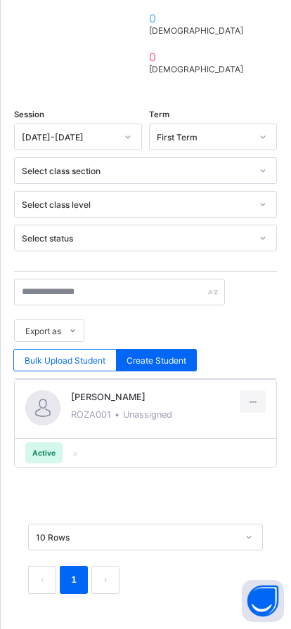
click at [44, 408] on div at bounding box center [42, 407] width 35 height 35
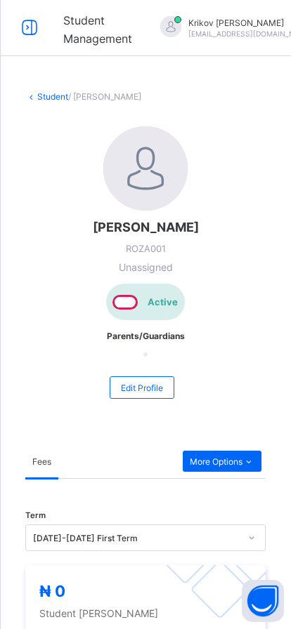
click at [52, 93] on link "Student" at bounding box center [52, 96] width 31 height 11
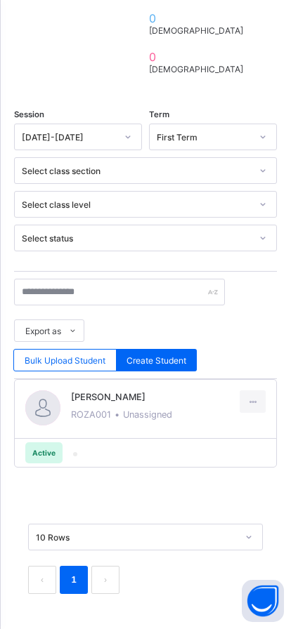
scroll to position [424, 0]
click at [88, 399] on span "[PERSON_NAME]" at bounding box center [168, 397] width 194 height 11
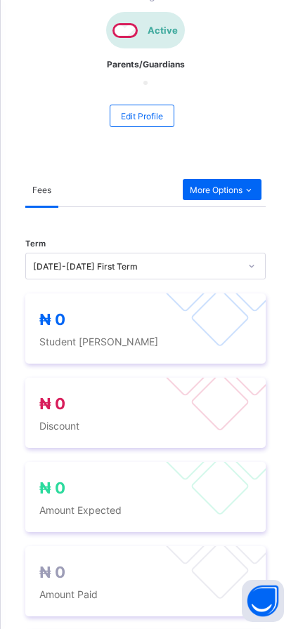
scroll to position [3, 0]
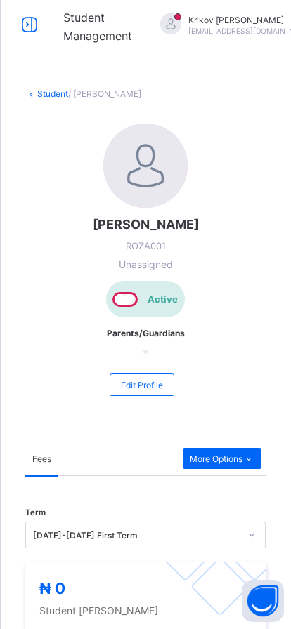
click at [52, 90] on link "Student" at bounding box center [52, 93] width 31 height 11
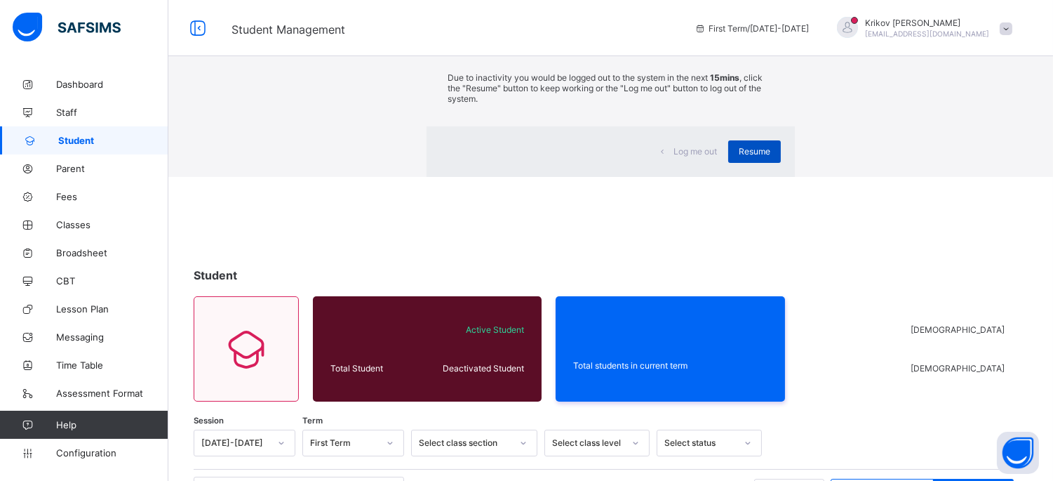
click at [728, 163] on div "Resume" at bounding box center [754, 151] width 53 height 22
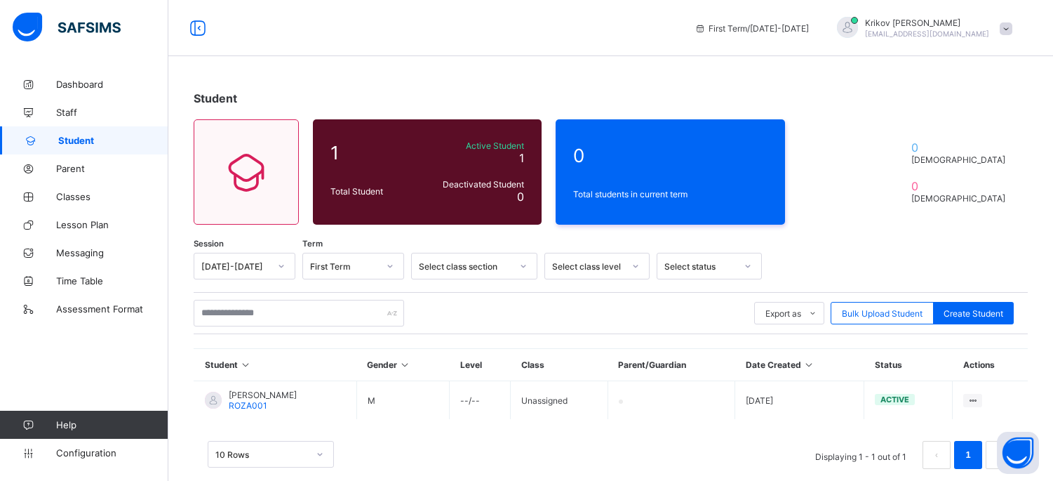
scroll to position [22, 0]
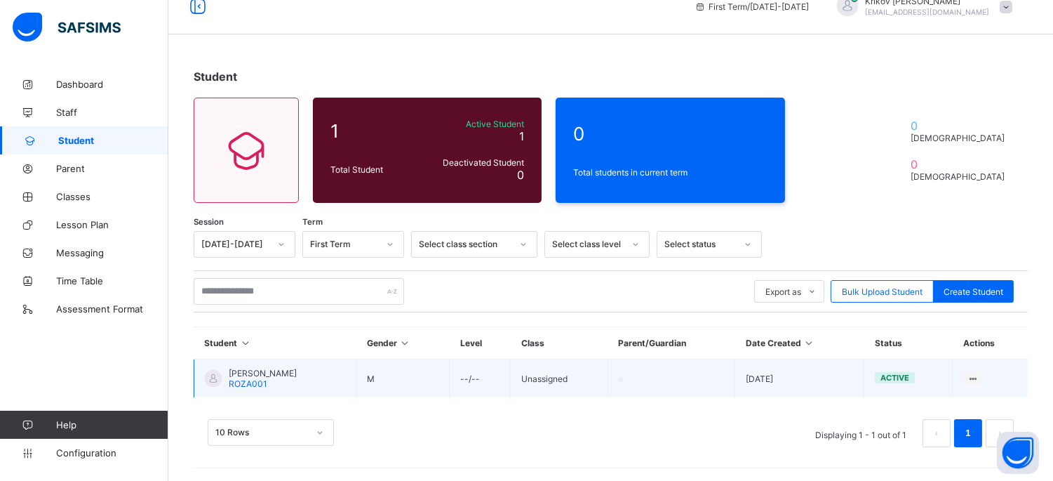
click at [241, 380] on span "ROZA001" at bounding box center [248, 383] width 39 height 11
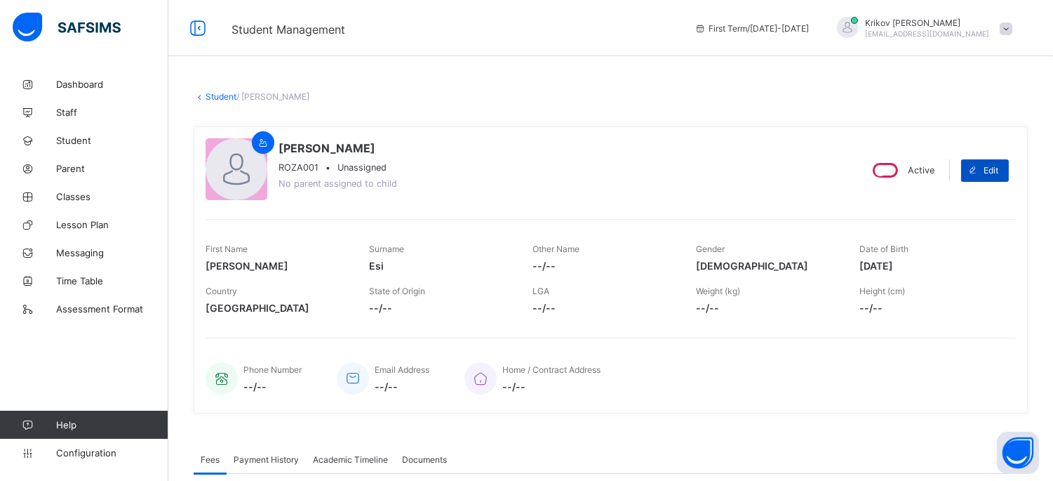
click at [984, 171] on span at bounding box center [972, 170] width 22 height 22
select select "**"
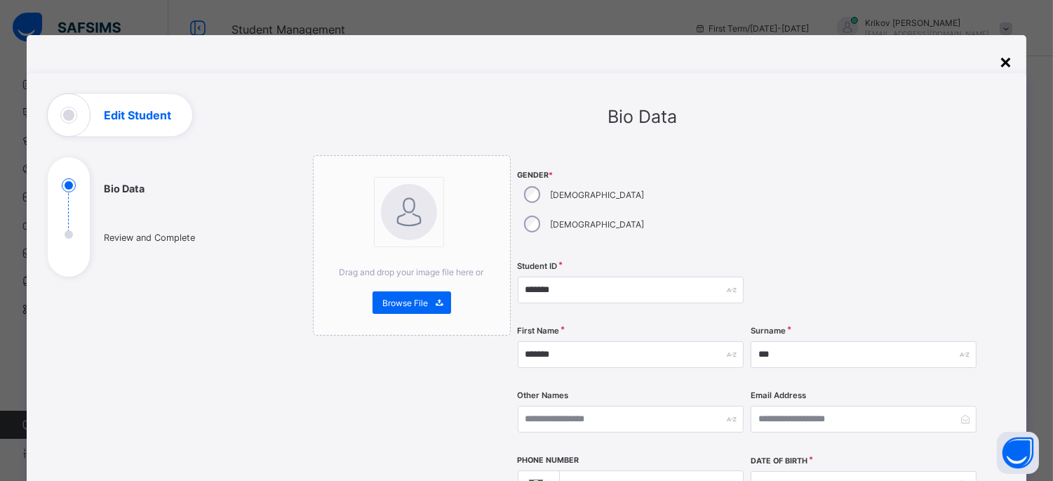
click at [1007, 66] on div "×" at bounding box center [1005, 61] width 13 height 24
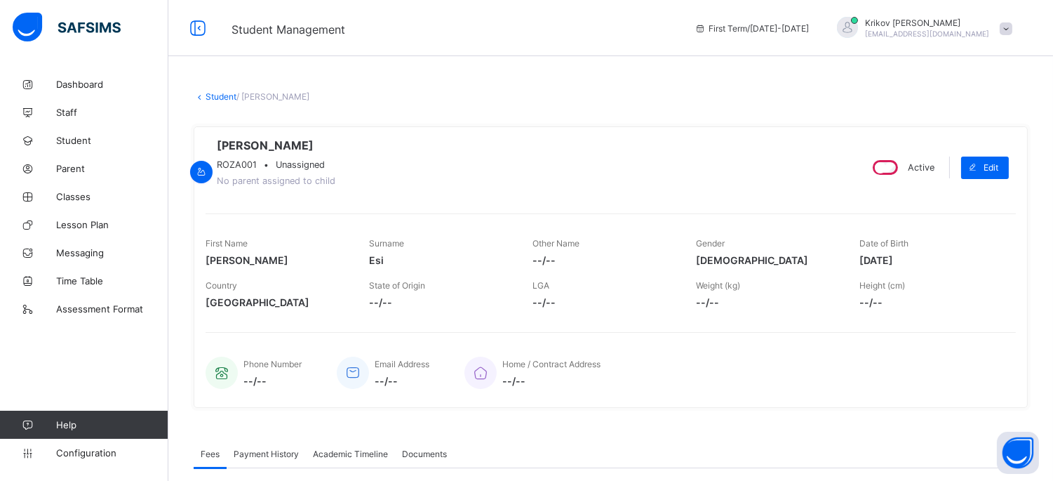
click at [228, 93] on link "Student" at bounding box center [221, 96] width 31 height 11
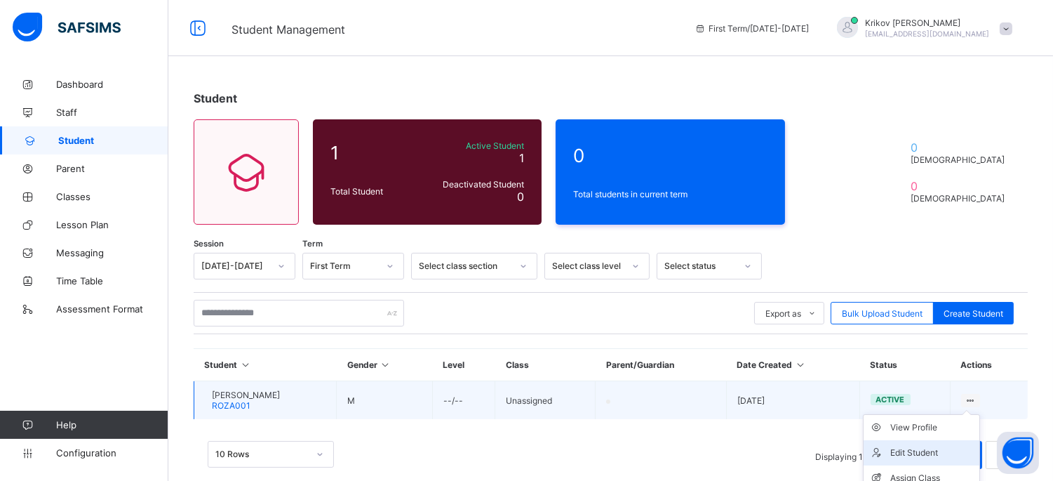
click at [917, 453] on div "Edit Student" at bounding box center [932, 453] width 84 height 14
select select "**"
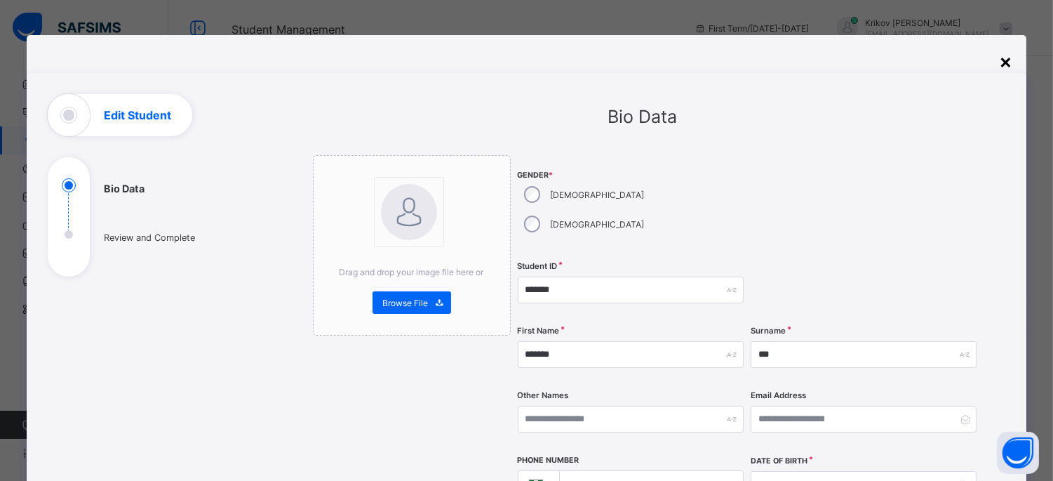
click at [1011, 62] on div "×" at bounding box center [1005, 61] width 13 height 24
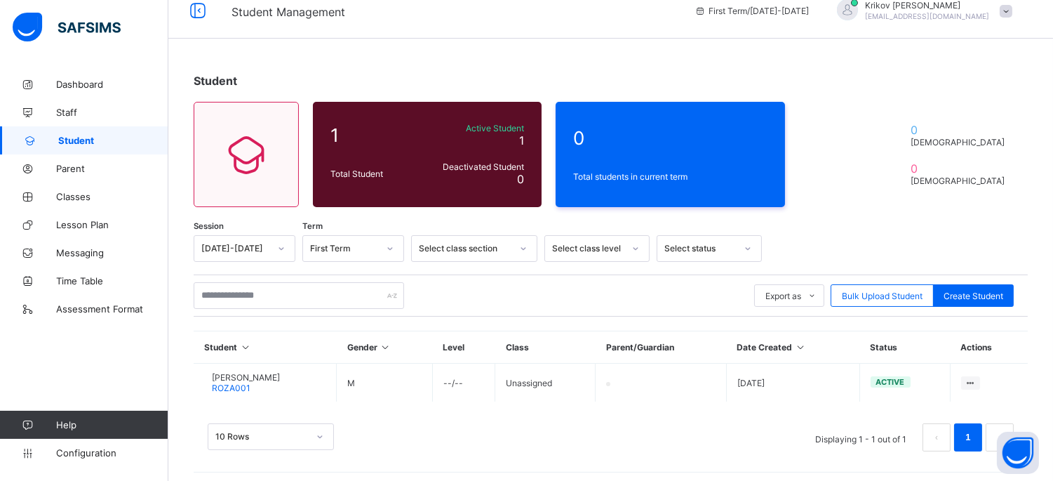
scroll to position [22, 0]
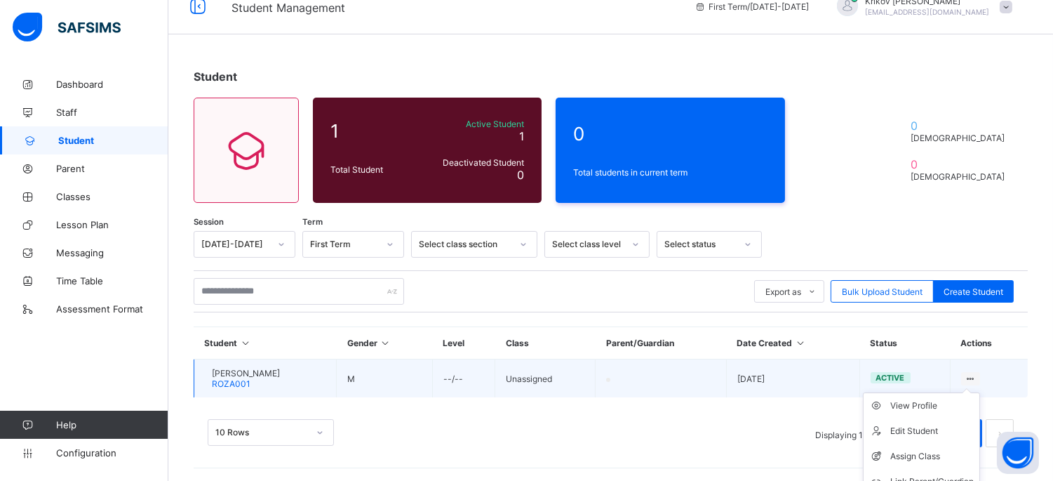
click at [980, 392] on ul "View Profile Edit Student Assign Class Link Parent/Guardian Delete Student" at bounding box center [921, 456] width 117 height 128
click at [925, 424] on div "Edit Student" at bounding box center [932, 431] width 84 height 14
select select "**"
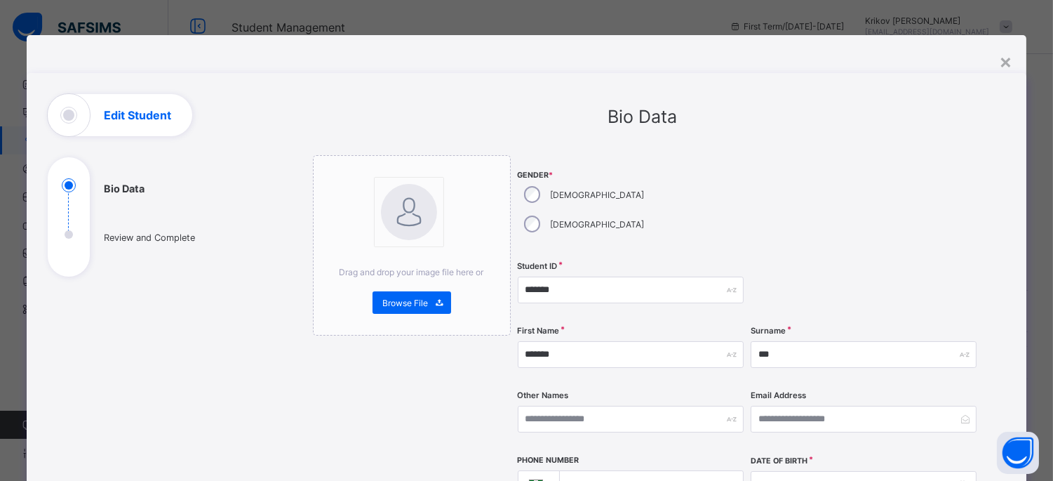
scroll to position [0, 0]
click at [1006, 58] on div "×" at bounding box center [1005, 61] width 13 height 24
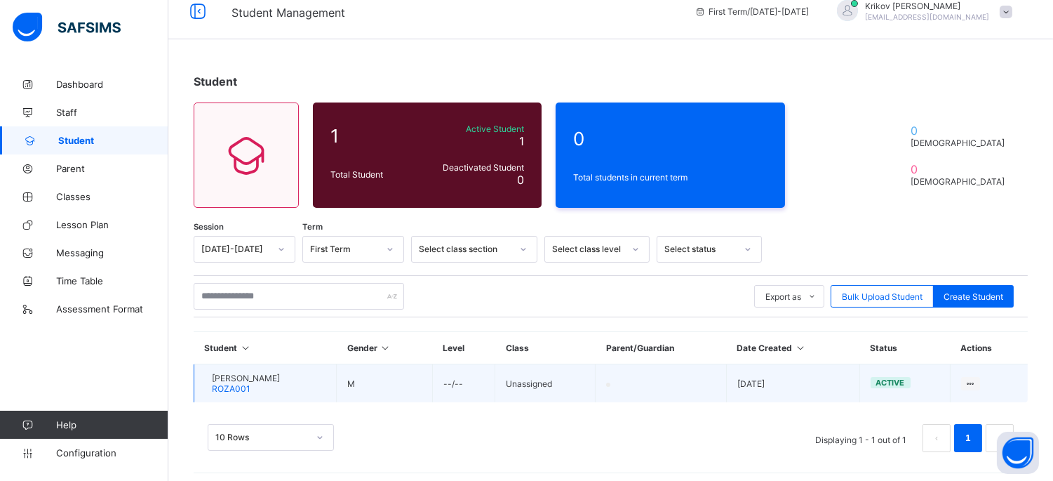
scroll to position [22, 0]
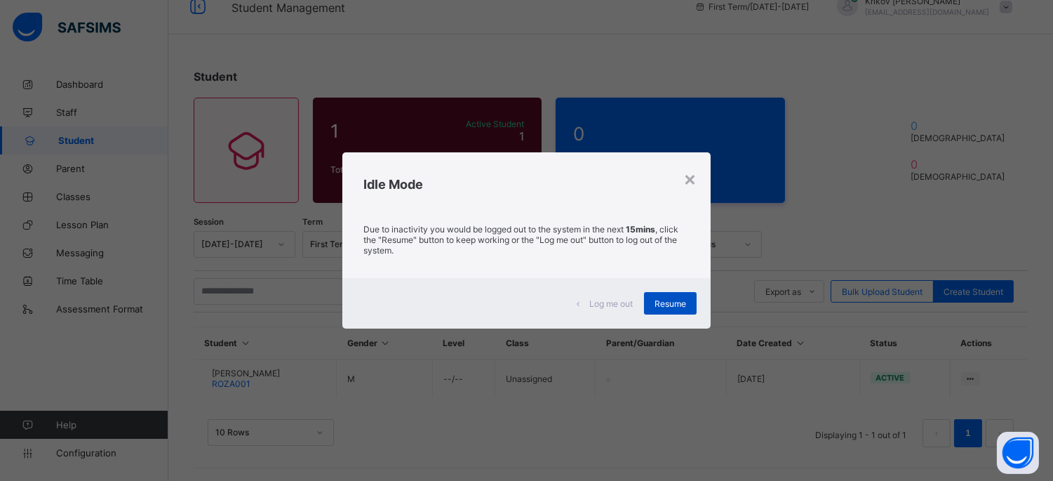
click at [667, 306] on span "Resume" at bounding box center [671, 303] width 32 height 11
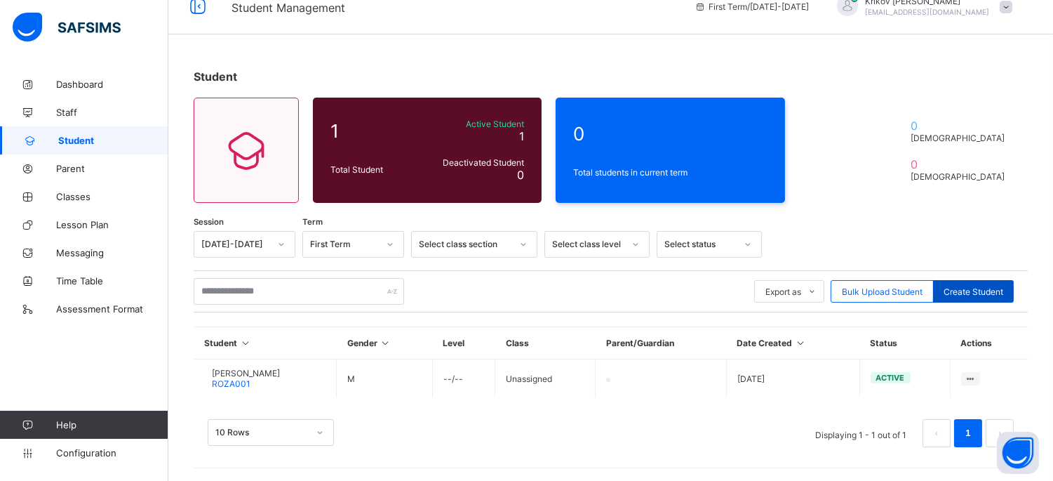
click at [978, 293] on span "Create Student" at bounding box center [974, 291] width 60 height 11
select select "**"
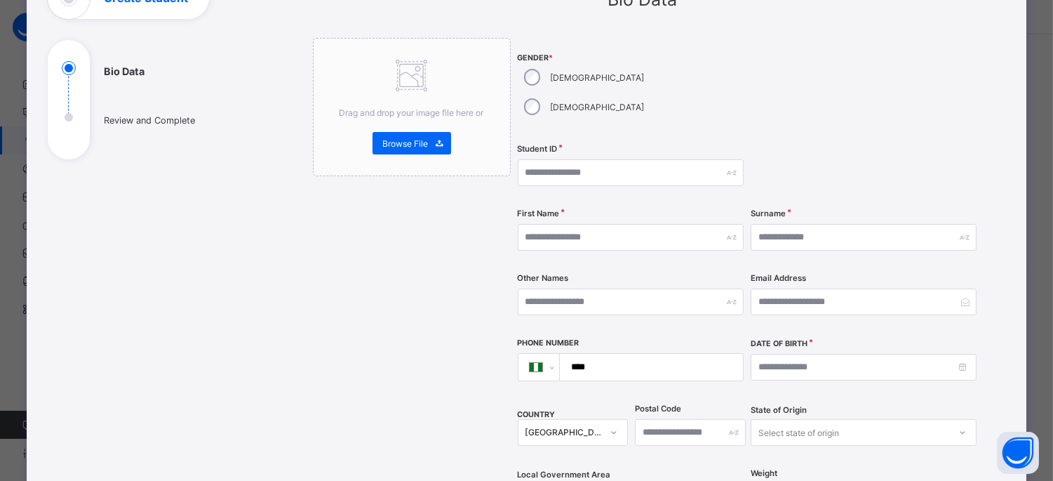
scroll to position [0, 0]
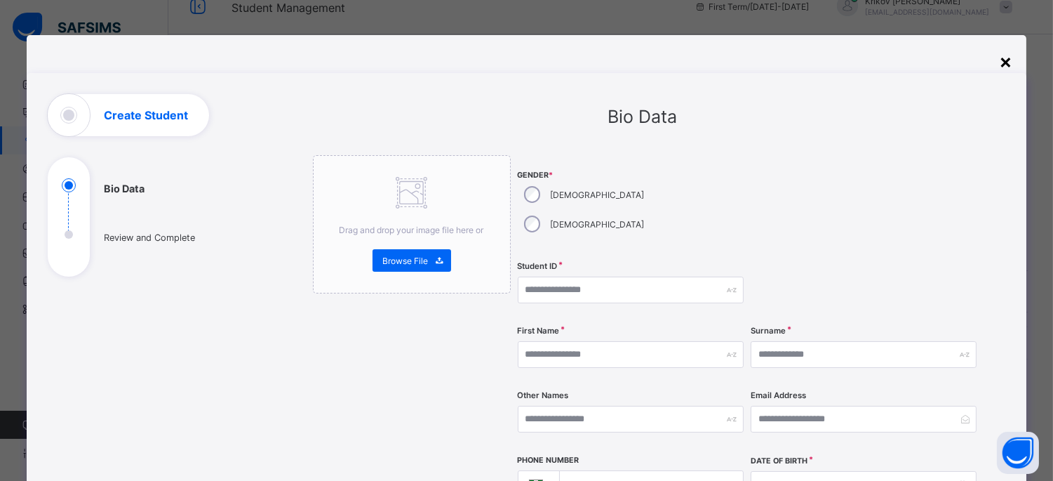
click at [1006, 63] on div "×" at bounding box center [1005, 61] width 13 height 24
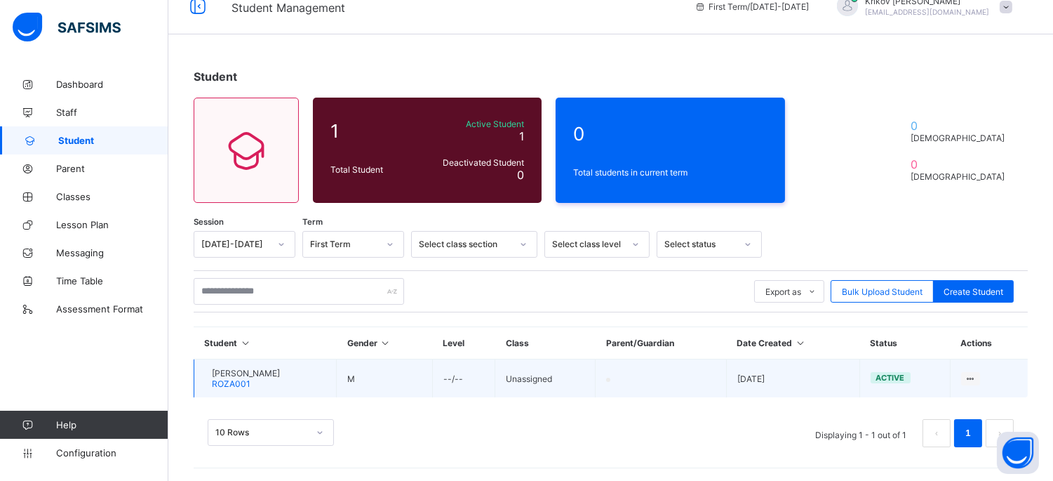
click at [251, 381] on span "ROZA001" at bounding box center [231, 383] width 39 height 11
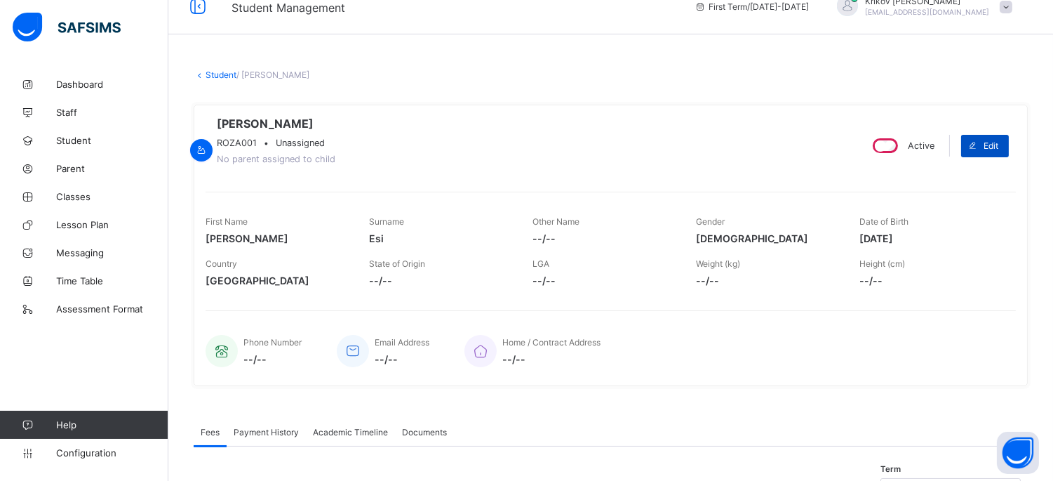
click at [999, 149] on span "Edit" at bounding box center [991, 145] width 15 height 11
select select "**"
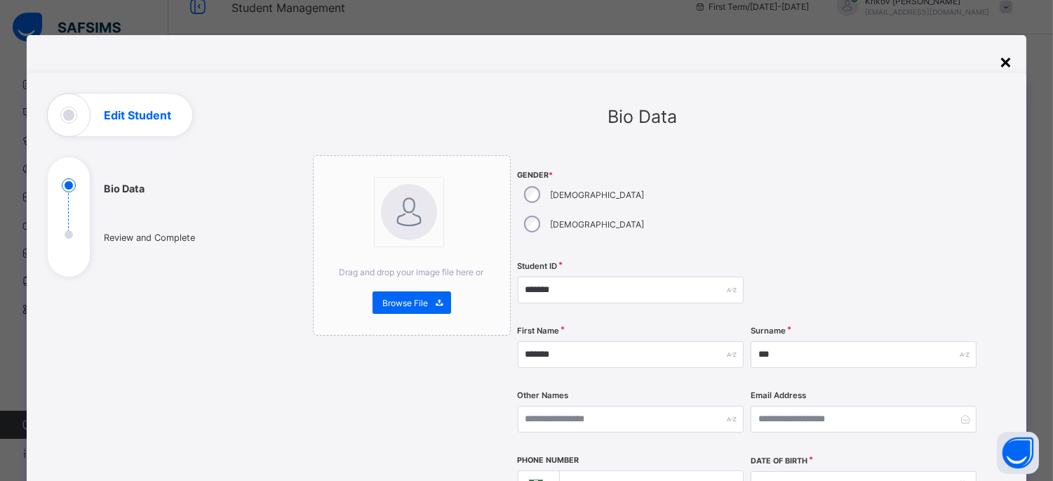
click at [1004, 63] on div "×" at bounding box center [1005, 61] width 13 height 24
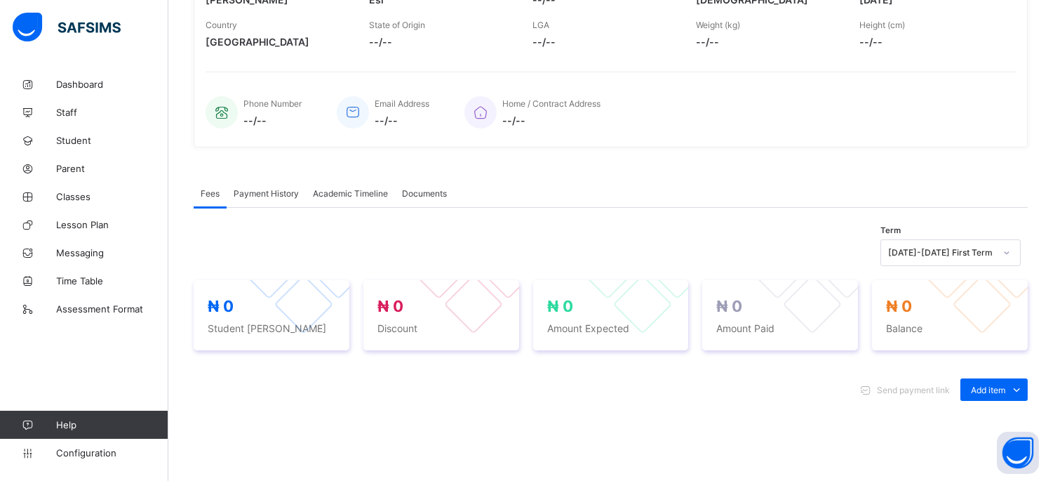
scroll to position [312, 0]
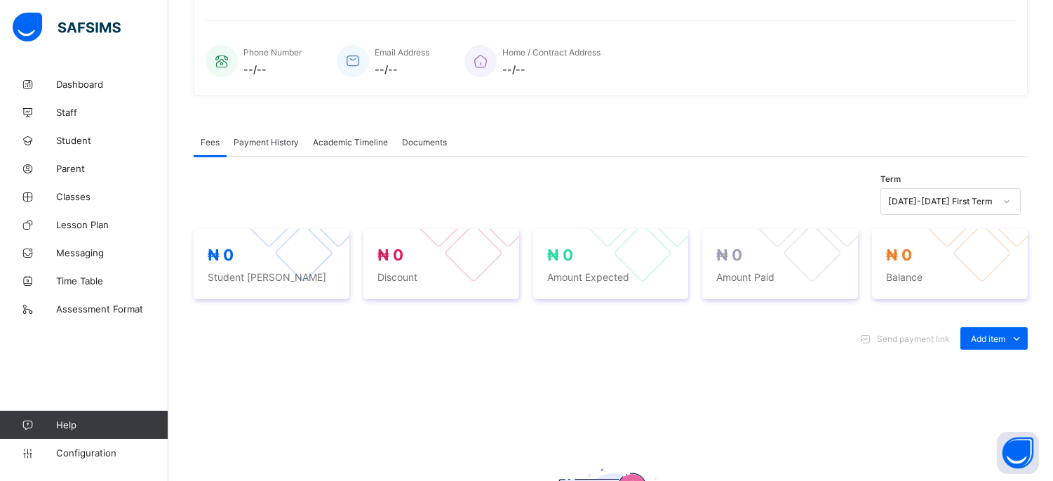
click at [962, 207] on div "[DATE]-[DATE] First Term" at bounding box center [941, 201] width 107 height 11
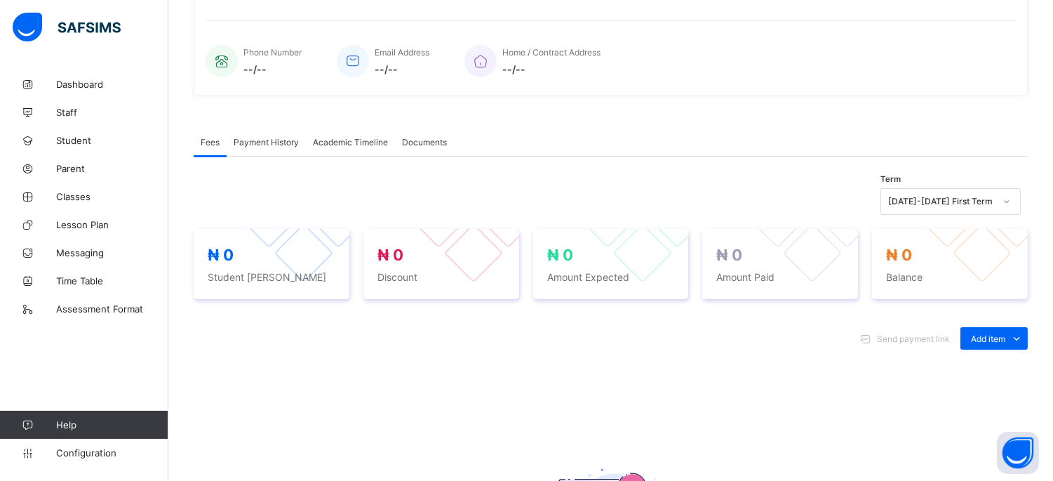
click at [248, 147] on span "Payment History" at bounding box center [266, 142] width 65 height 11
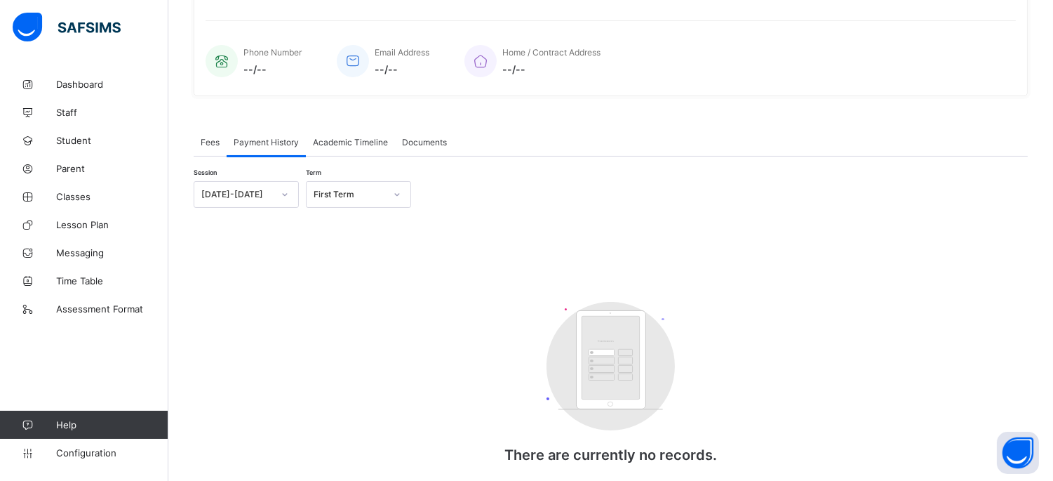
click at [365, 147] on span "Academic Timeline" at bounding box center [350, 142] width 75 height 11
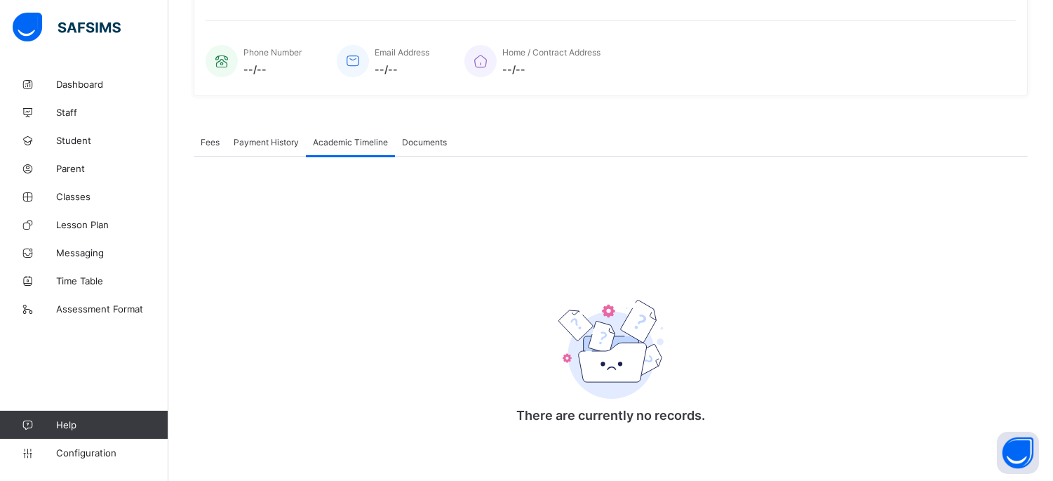
click at [412, 147] on span "Documents" at bounding box center [424, 142] width 45 height 11
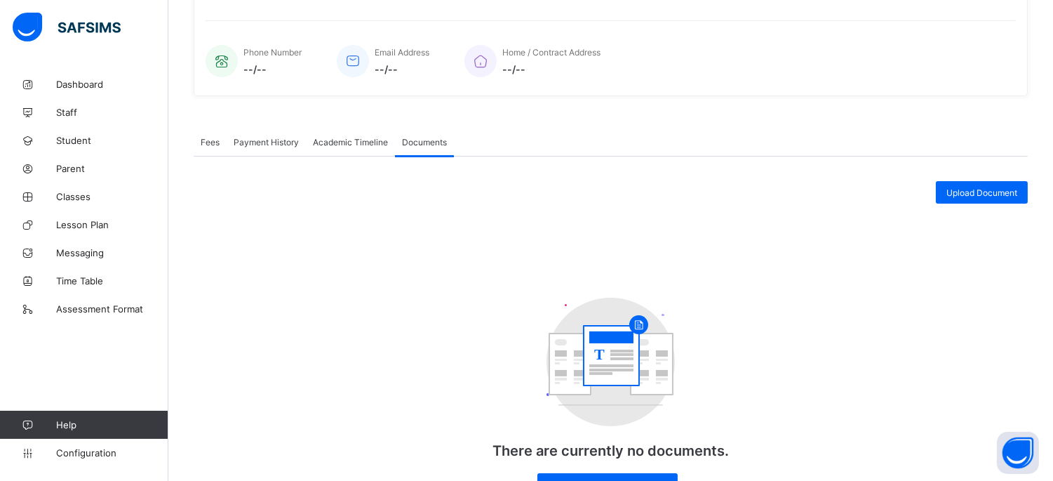
click at [220, 144] on div "Fees" at bounding box center [210, 142] width 33 height 28
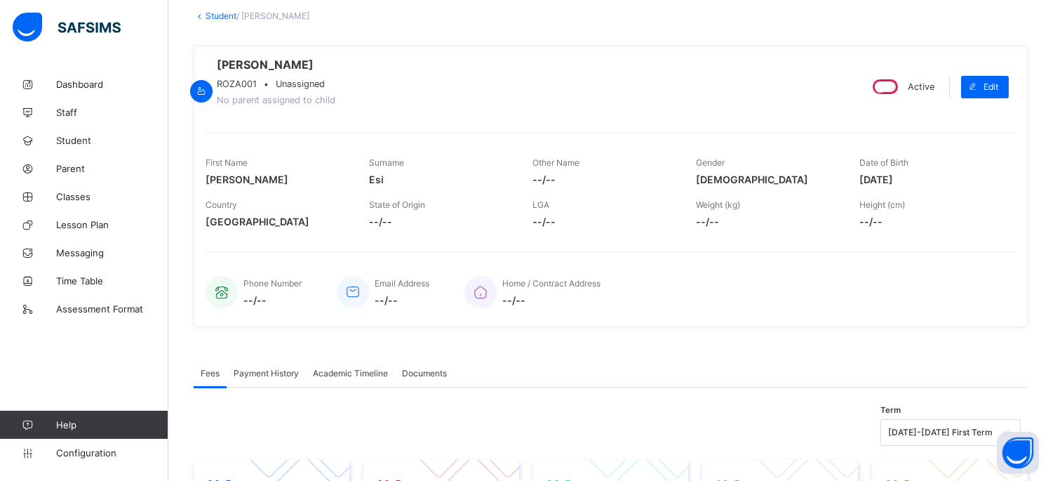
scroll to position [78, 0]
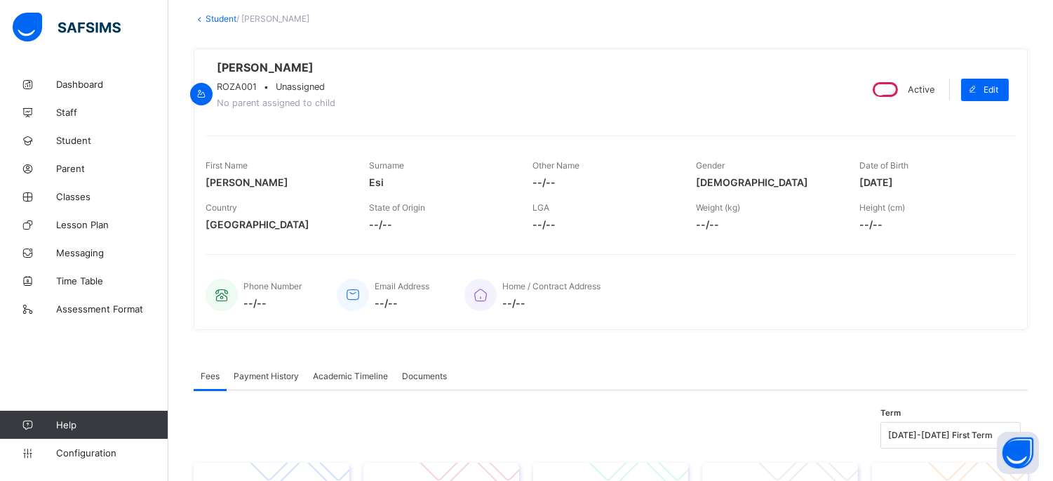
click at [328, 108] on span "No parent assigned to child" at bounding box center [276, 103] width 119 height 11
copy span "assigned"
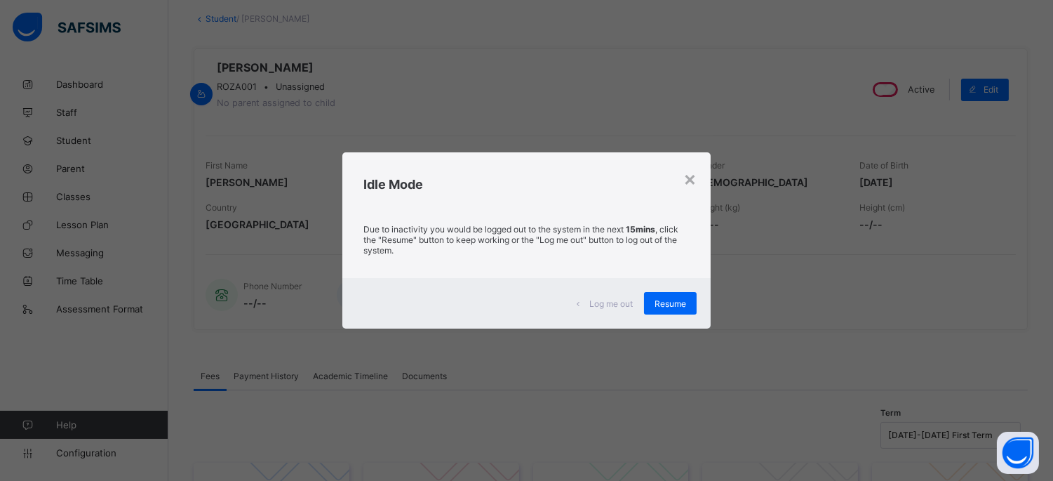
drag, startPoint x: 677, startPoint y: 309, endPoint x: 669, endPoint y: 311, distance: 8.5
click at [677, 311] on div "Resume" at bounding box center [670, 303] width 53 height 22
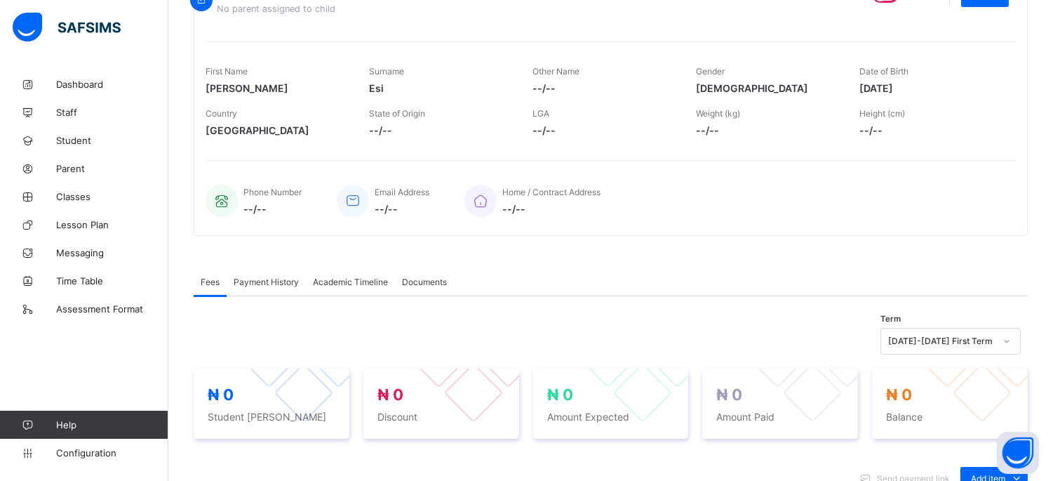
scroll to position [145, 0]
